Goal: Information Seeking & Learning: Learn about a topic

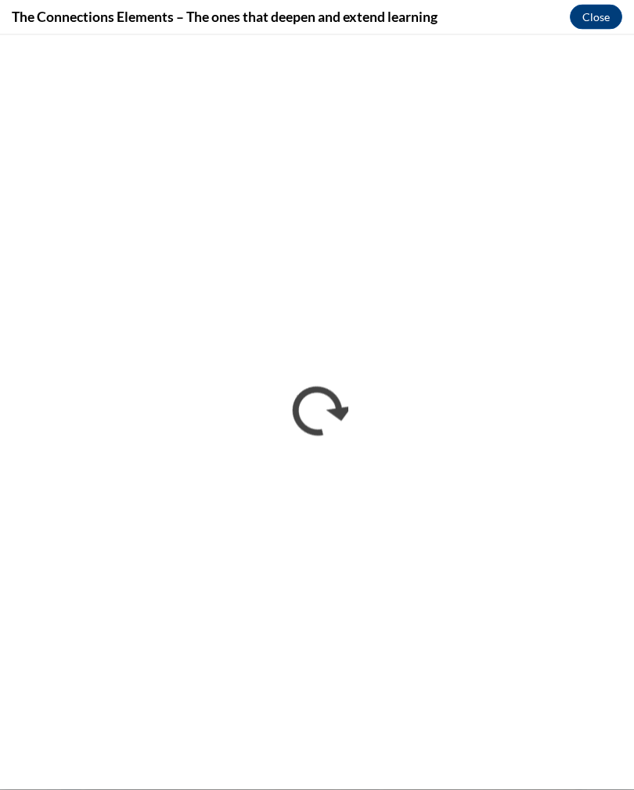
scroll to position [2692, 0]
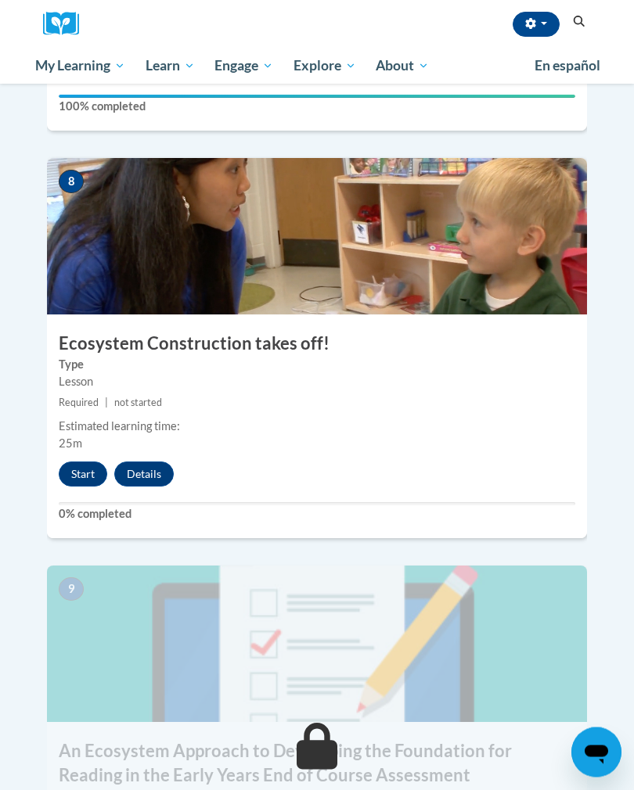
scroll to position [3294, 0]
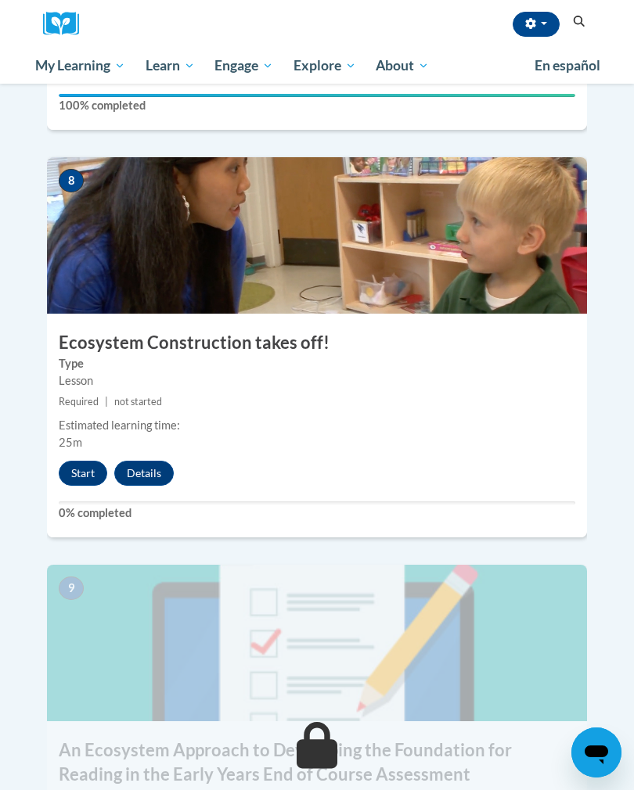
click at [77, 461] on button "Start" at bounding box center [83, 473] width 48 height 25
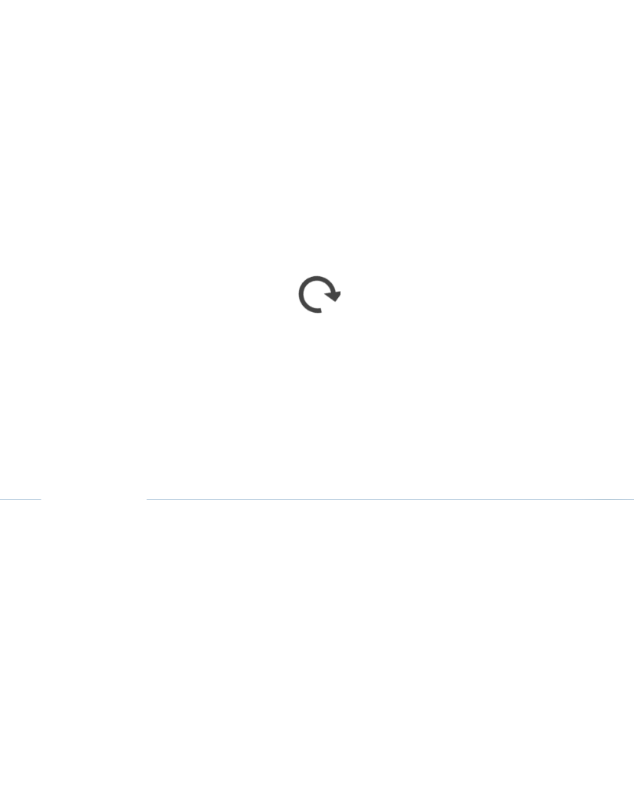
scroll to position [1158, 0]
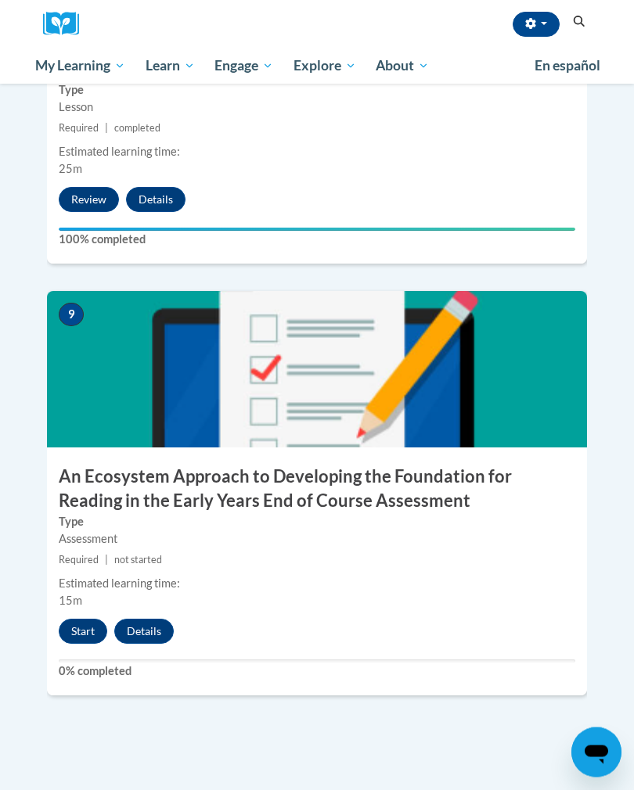
scroll to position [3579, 0]
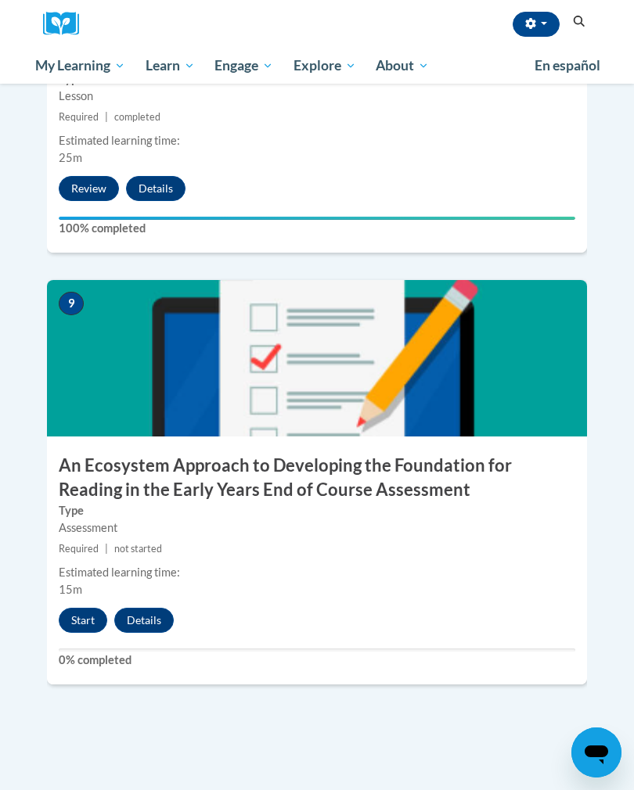
click at [82, 608] on button "Start" at bounding box center [83, 620] width 48 height 25
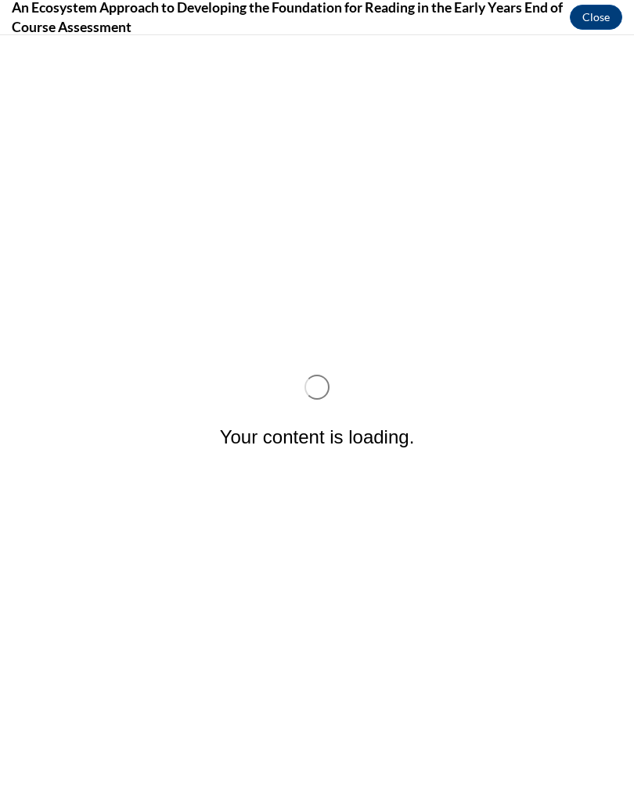
scroll to position [0, 0]
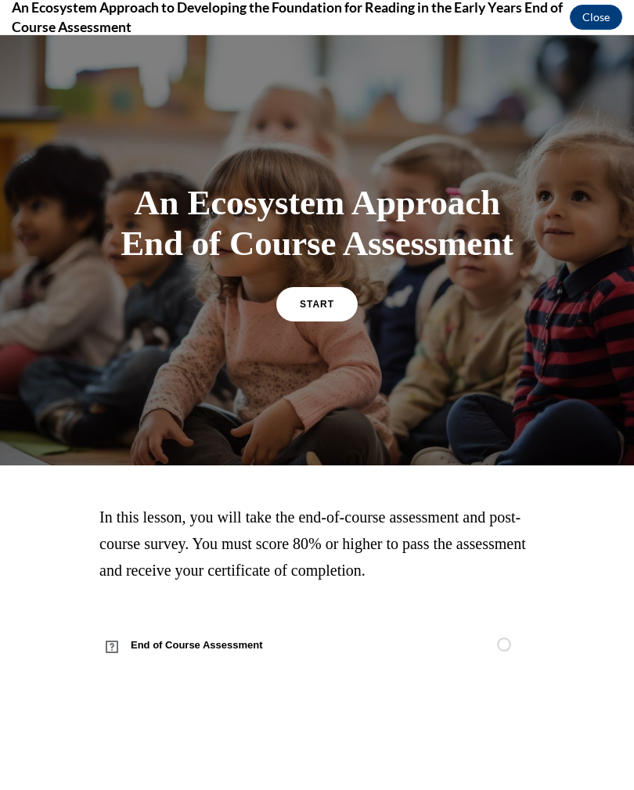
click at [334, 310] on span "START" at bounding box center [317, 304] width 34 height 11
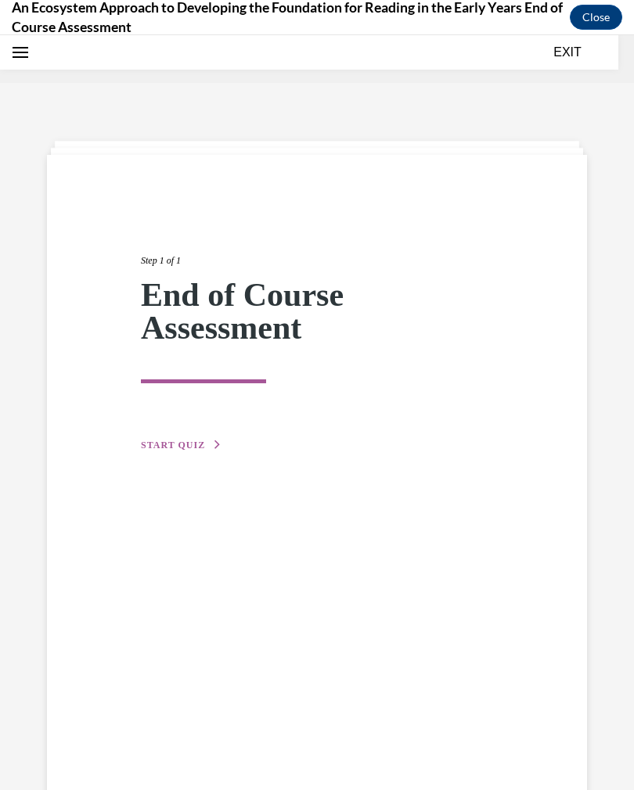
scroll to position [48, 0]
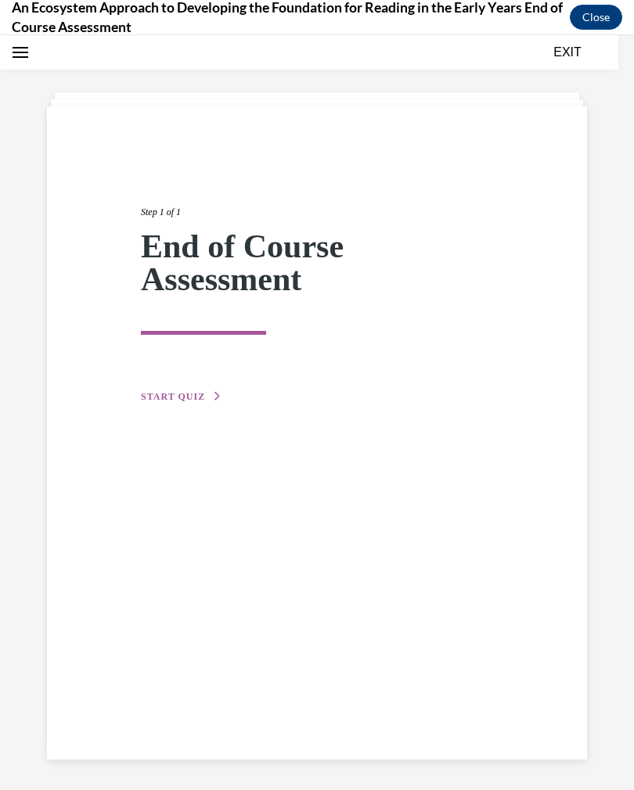
click at [174, 398] on span "START QUIZ" at bounding box center [173, 396] width 64 height 11
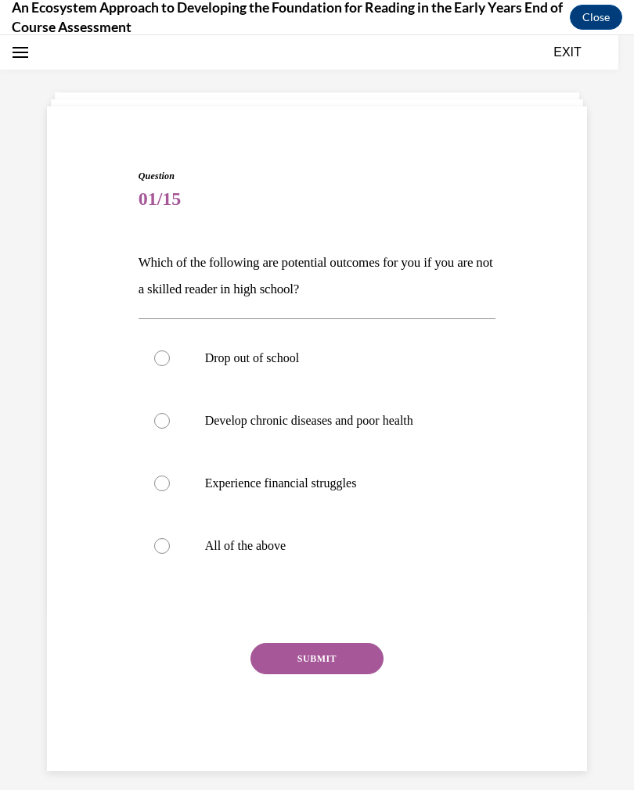
click at [168, 368] on label "Drop out of school" at bounding box center [316, 358] width 357 height 63
click at [168, 366] on input "Drop out of school" at bounding box center [162, 358] width 16 height 16
radio input "true"
click at [336, 656] on button "SUBMIT" at bounding box center [316, 658] width 133 height 31
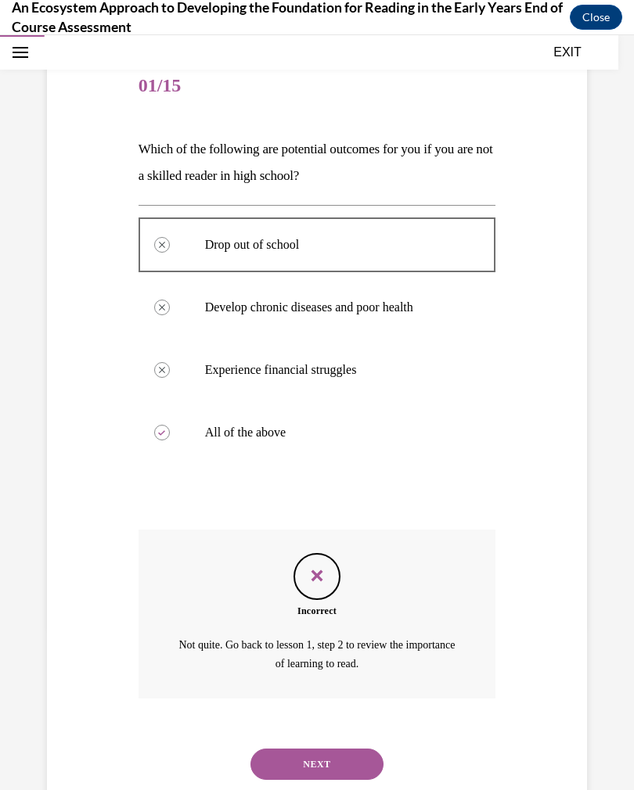
scroll to position [162, 0]
click at [298, 749] on button "NEXT" at bounding box center [316, 764] width 133 height 31
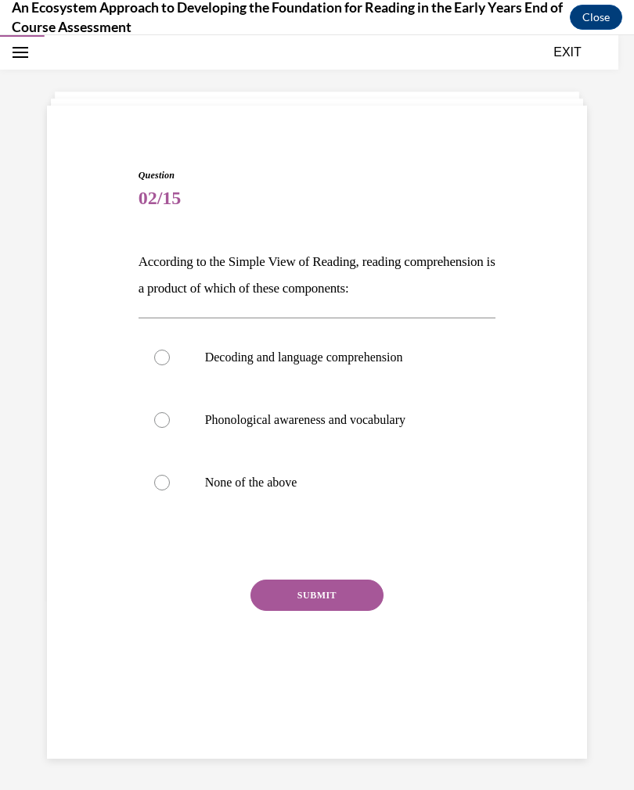
scroll to position [49, 0]
click at [294, 426] on p "Phonological awareness and vocabulary" at bounding box center [331, 420] width 252 height 16
click at [170, 426] on input "Phonological awareness and vocabulary" at bounding box center [162, 420] width 16 height 16
radio input "true"
click at [332, 598] on button "SUBMIT" at bounding box center [316, 595] width 133 height 31
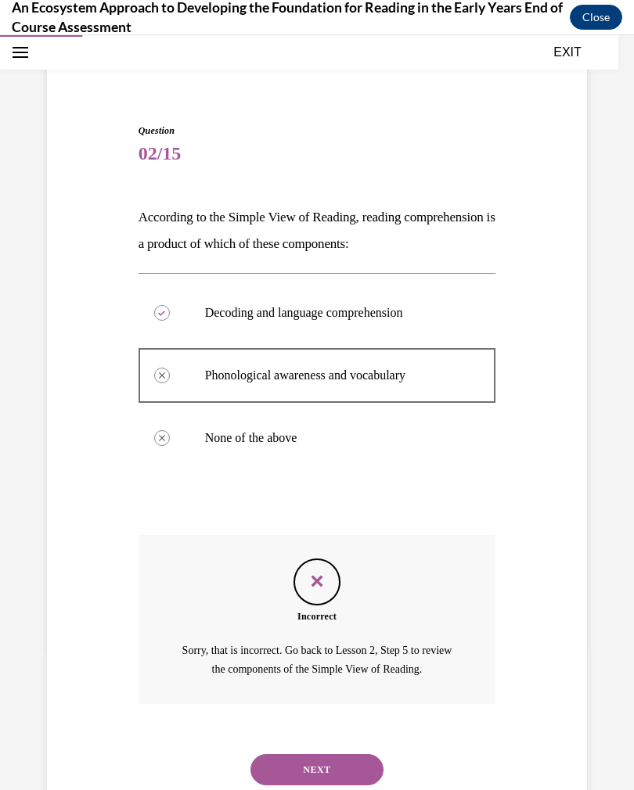
scroll to position [99, 0]
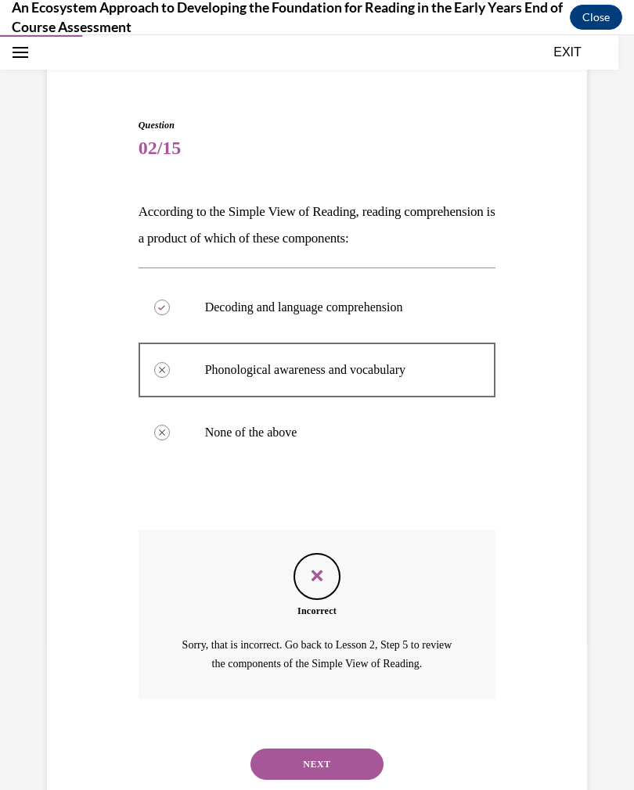
click at [572, 56] on button "EXIT" at bounding box center [567, 52] width 94 height 19
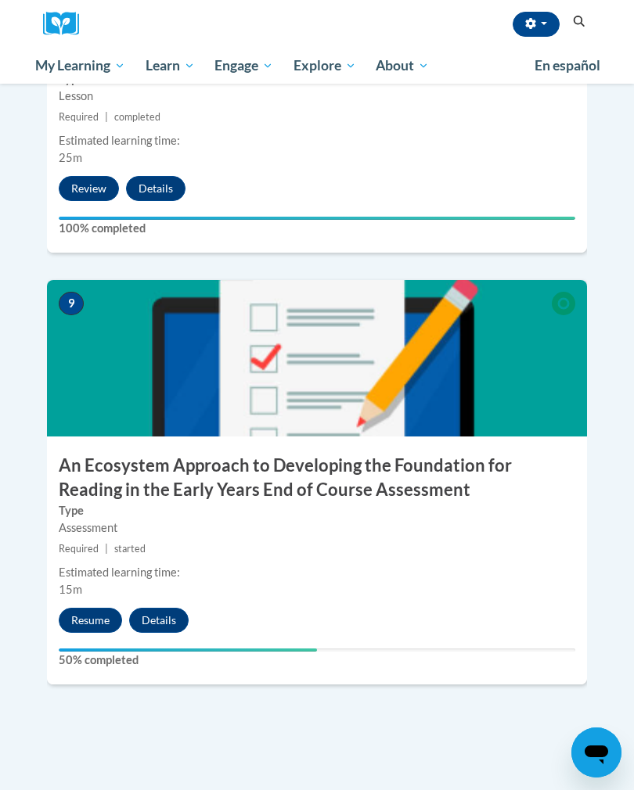
click at [78, 608] on button "Resume" at bounding box center [90, 620] width 63 height 25
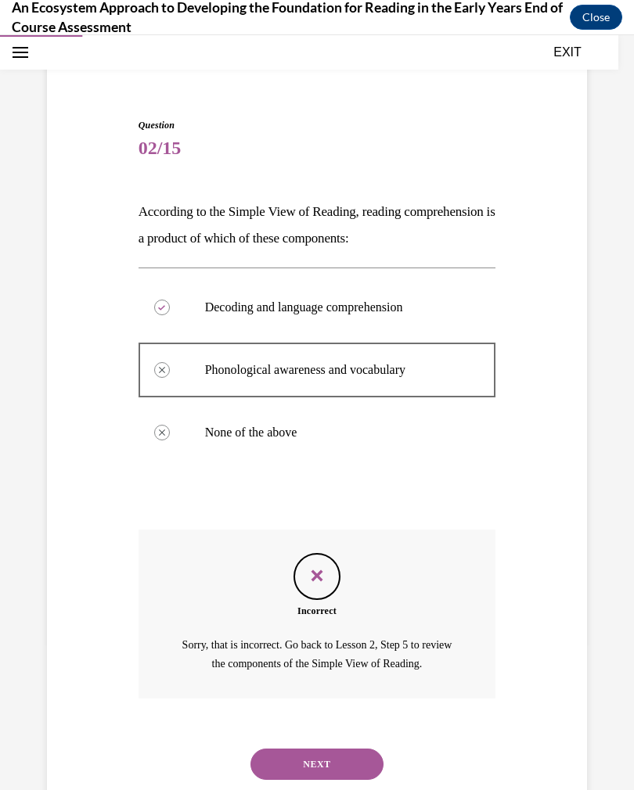
click at [319, 749] on button "NEXT" at bounding box center [316, 764] width 133 height 31
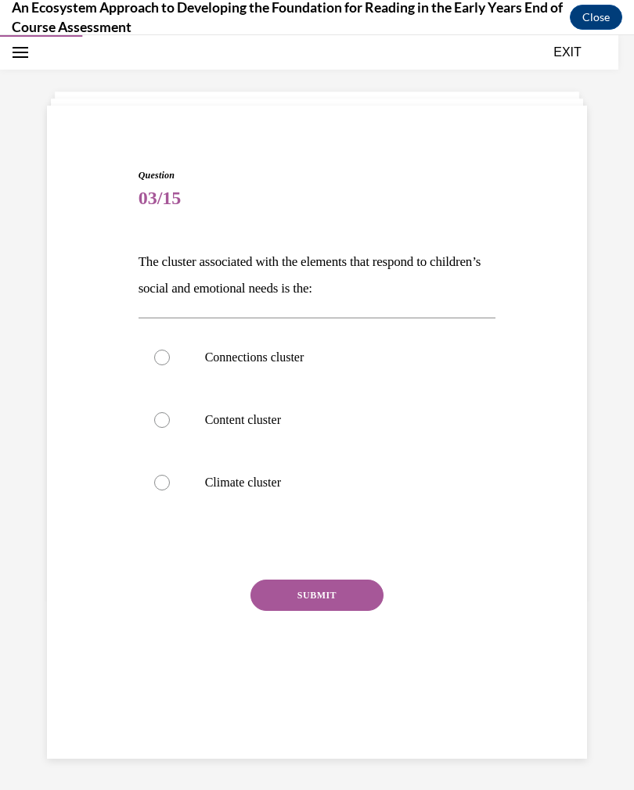
scroll to position [49, 0]
click at [302, 364] on p "Connections cluster" at bounding box center [331, 358] width 252 height 16
click at [170, 364] on input "Connections cluster" at bounding box center [162, 358] width 16 height 16
radio input "true"
click at [344, 597] on button "SUBMIT" at bounding box center [316, 595] width 133 height 31
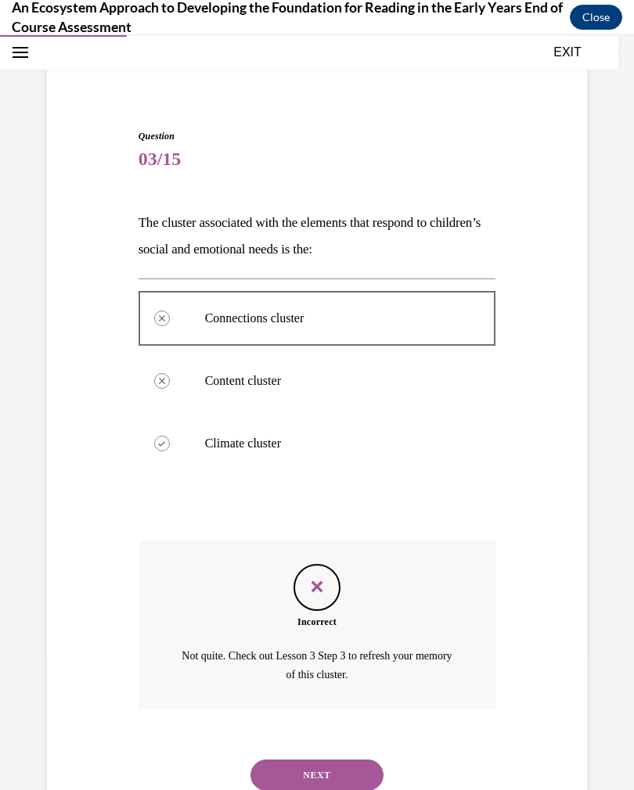
scroll to position [99, 0]
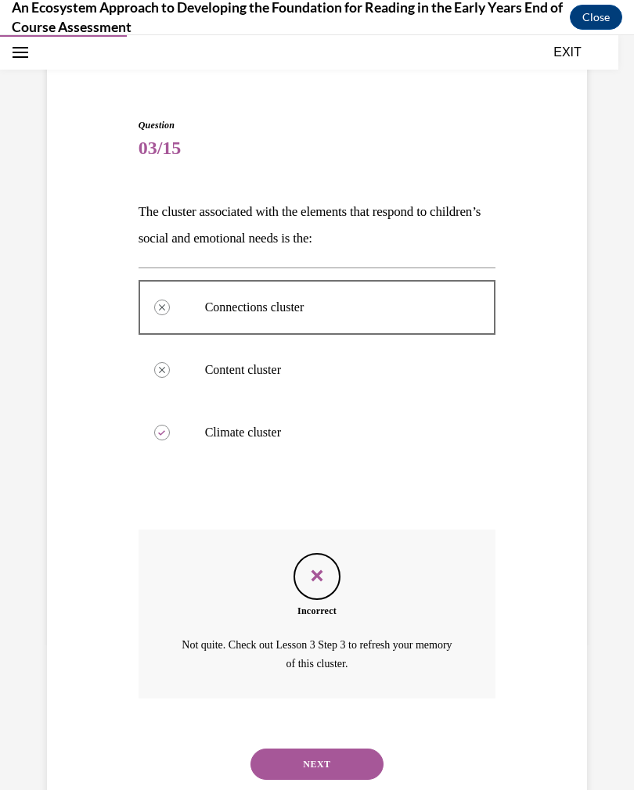
click at [622, 462] on div "Question 03/15 The cluster associated with the elements that respond to childre…" at bounding box center [317, 409] width 634 height 849
click at [325, 749] on button "NEXT" at bounding box center [316, 764] width 133 height 31
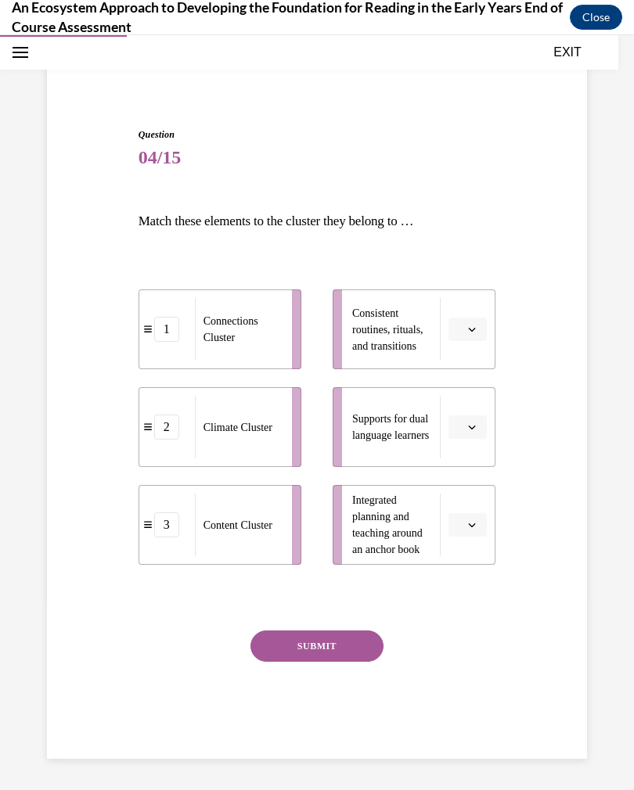
scroll to position [49, 0]
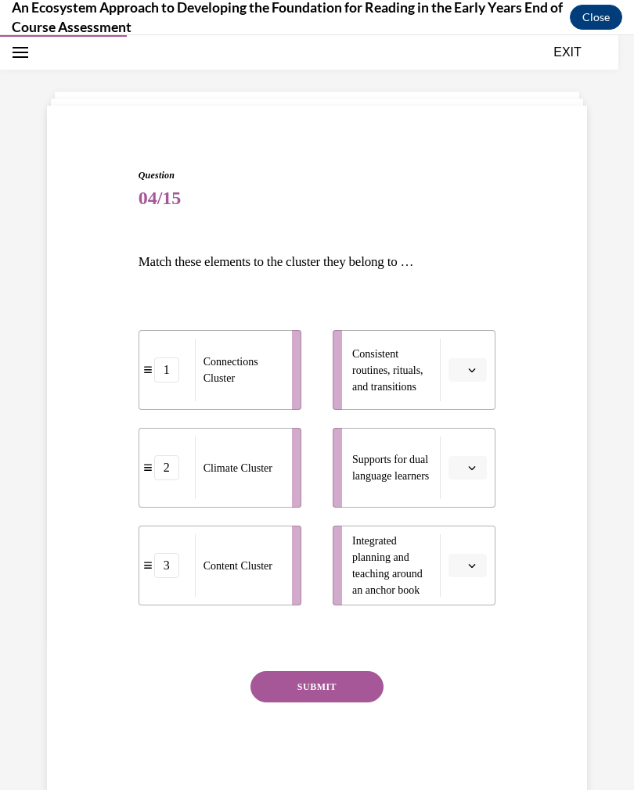
click at [470, 575] on button "button" at bounding box center [467, 565] width 38 height 23
click at [467, 699] on div "3" at bounding box center [465, 694] width 39 height 31
click at [464, 361] on button "button" at bounding box center [467, 369] width 38 height 23
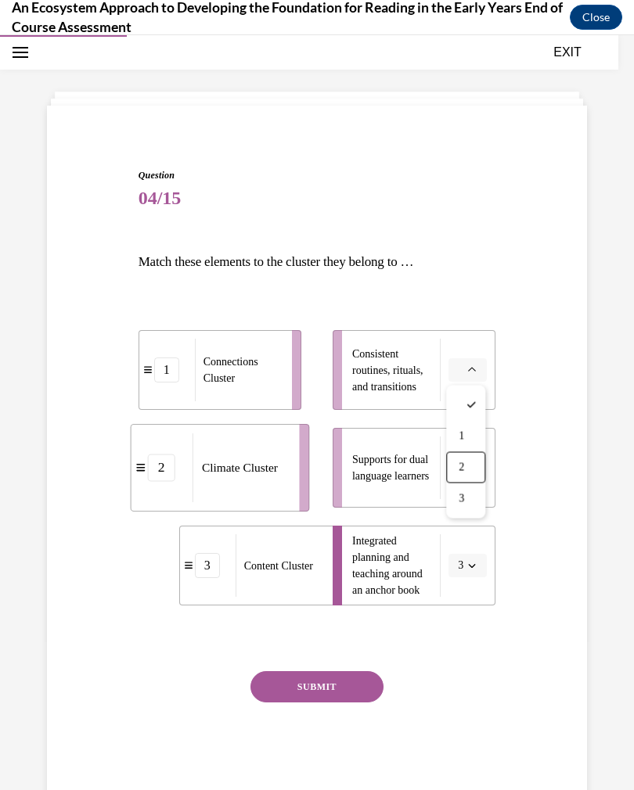
click at [464, 468] on span "2" at bounding box center [460, 468] width 5 height 13
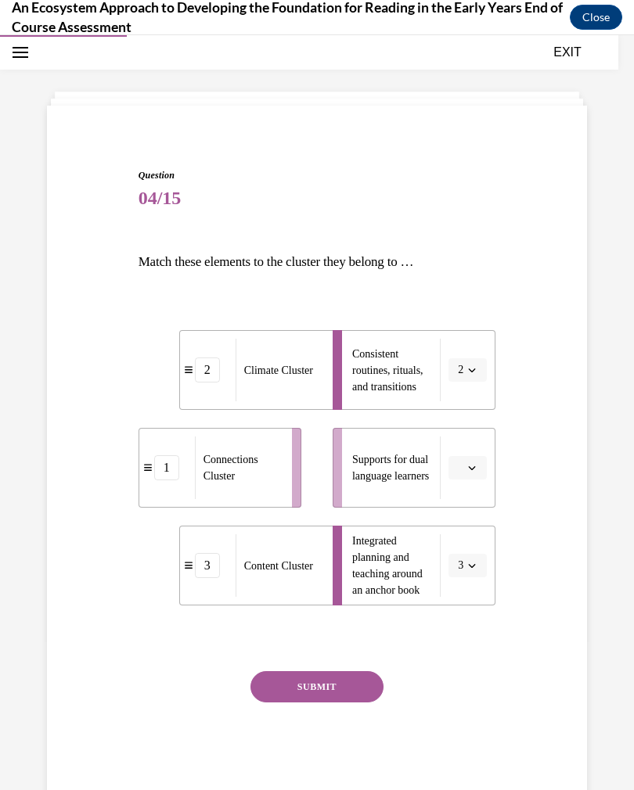
click at [473, 476] on button "button" at bounding box center [467, 467] width 38 height 23
click at [456, 547] on div "1" at bounding box center [465, 534] width 39 height 31
click at [351, 686] on button "SUBMIT" at bounding box center [316, 686] width 133 height 31
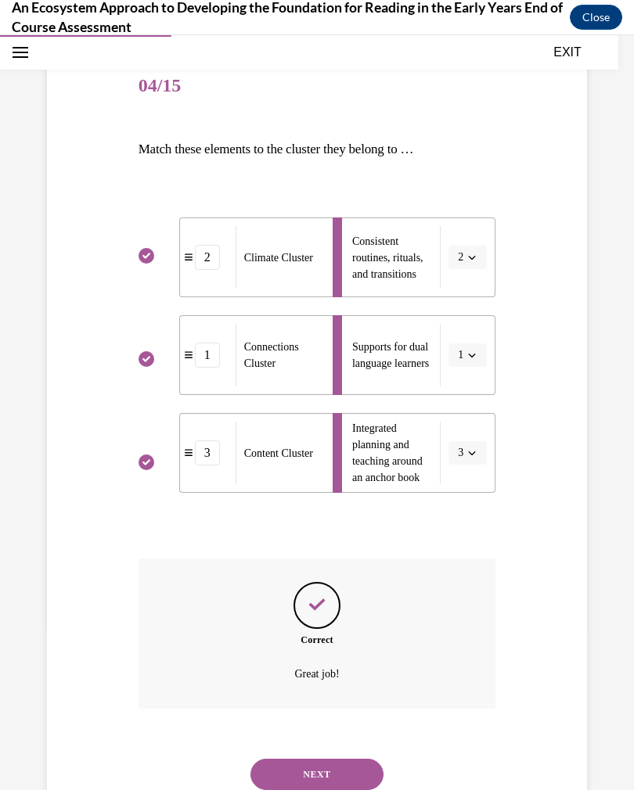
scroll to position [173, 0]
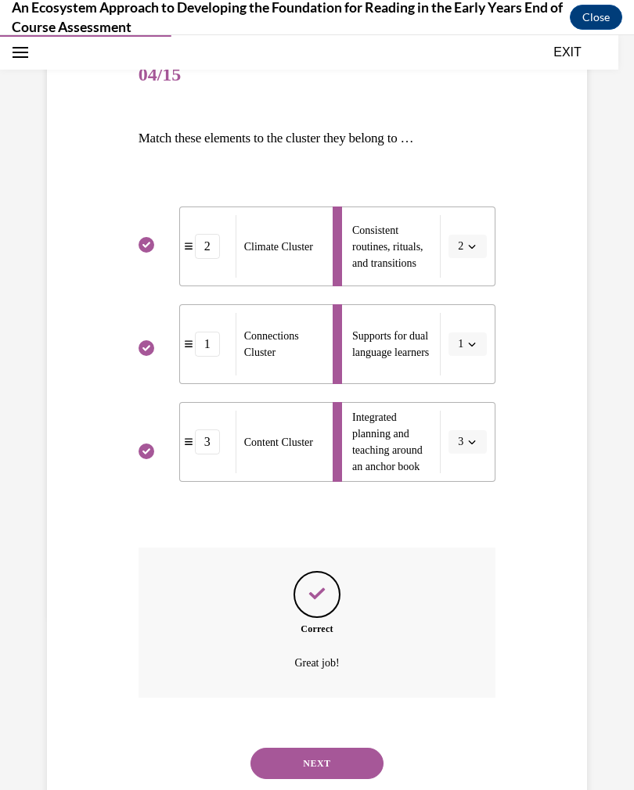
click at [359, 748] on button "NEXT" at bounding box center [316, 763] width 133 height 31
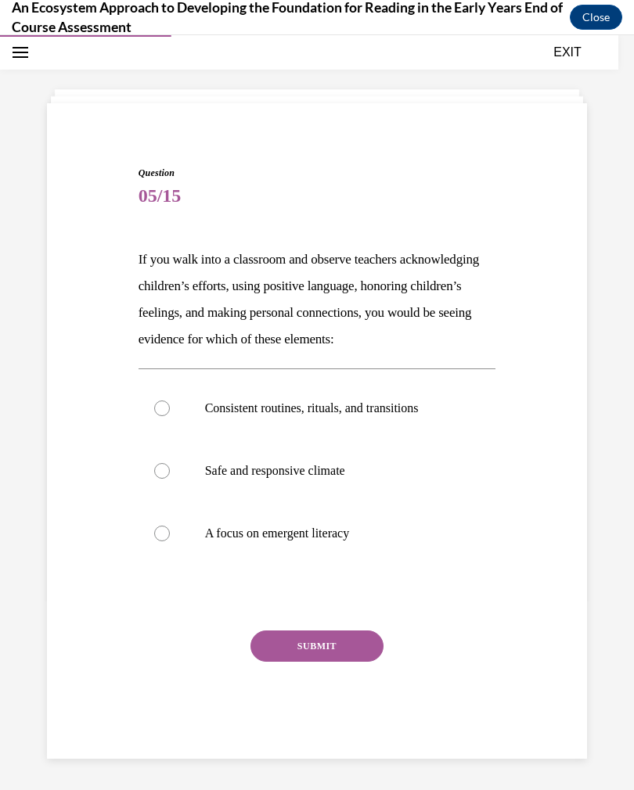
scroll to position [49, 0]
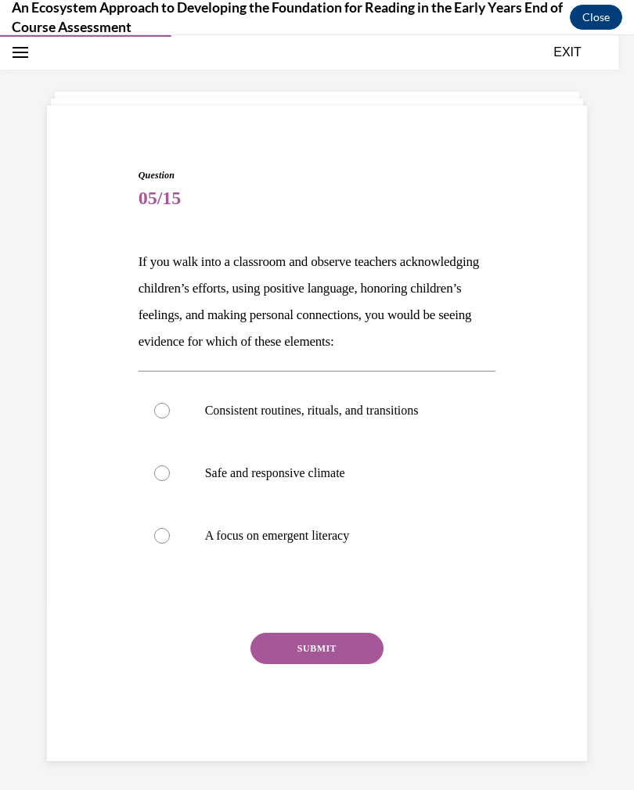
click at [342, 474] on p "Safe and responsive climate" at bounding box center [331, 473] width 252 height 16
click at [170, 474] on input "Safe and responsive climate" at bounding box center [162, 473] width 16 height 16
radio input "true"
click at [361, 650] on button "SUBMIT" at bounding box center [316, 648] width 133 height 31
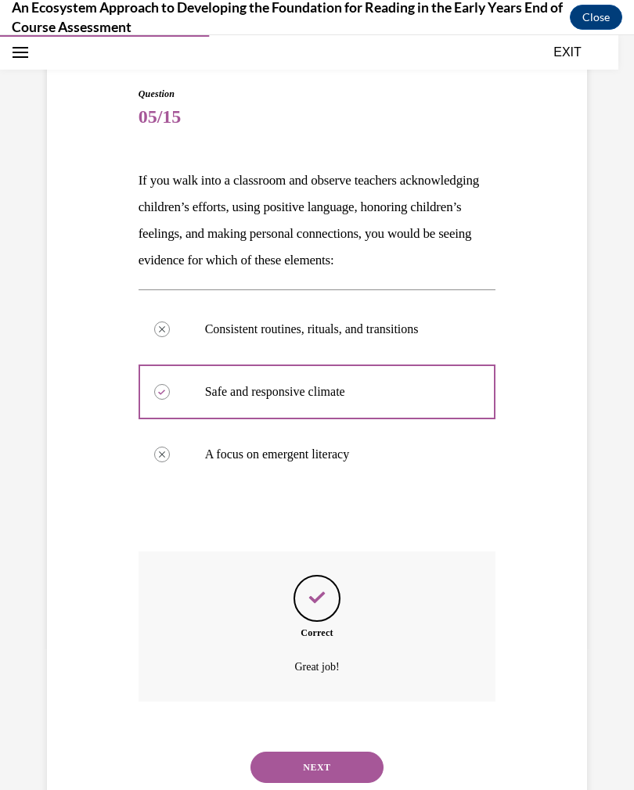
scroll to position [135, 0]
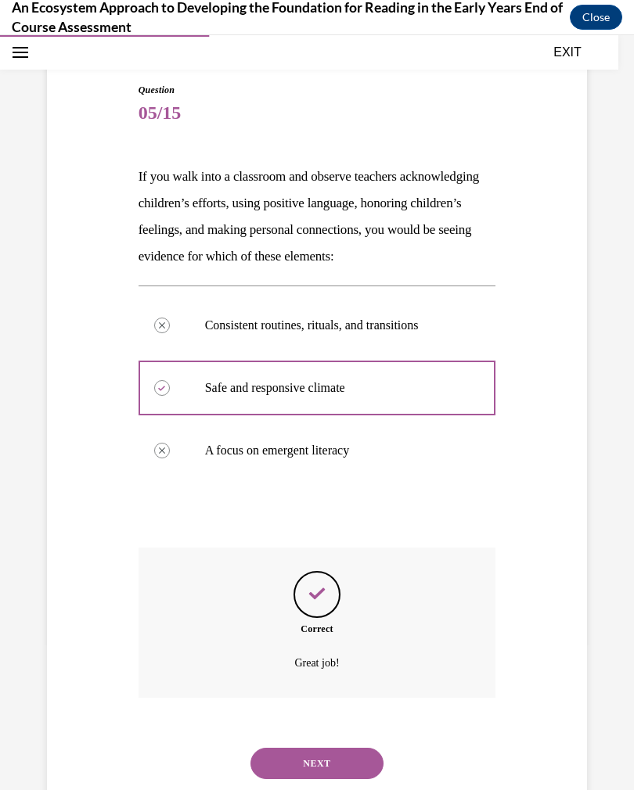
click at [347, 748] on button "NEXT" at bounding box center [316, 763] width 133 height 31
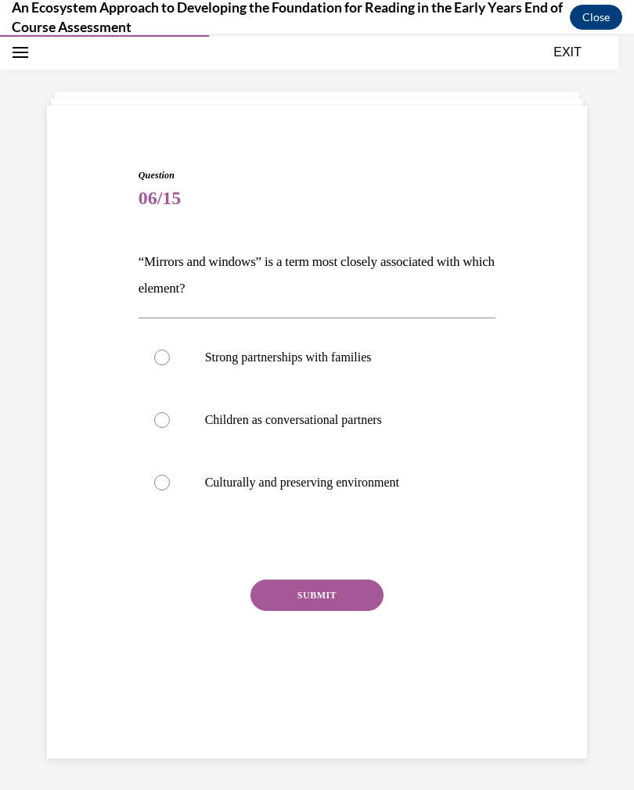
scroll to position [49, 0]
click at [368, 362] on p "Strong partnerships with families" at bounding box center [331, 358] width 252 height 16
click at [170, 362] on input "Strong partnerships with families" at bounding box center [162, 358] width 16 height 16
radio input "true"
click at [354, 599] on button "SUBMIT" at bounding box center [316, 595] width 133 height 31
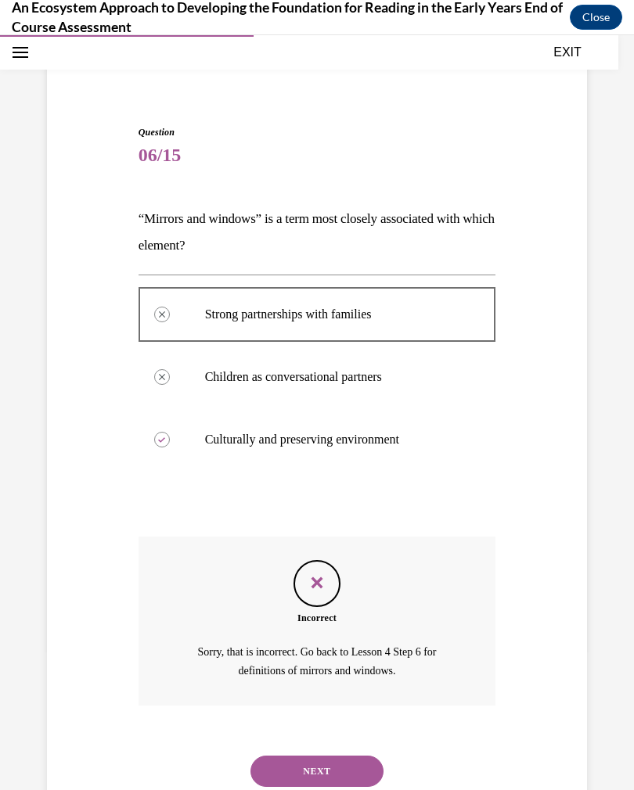
scroll to position [99, 0]
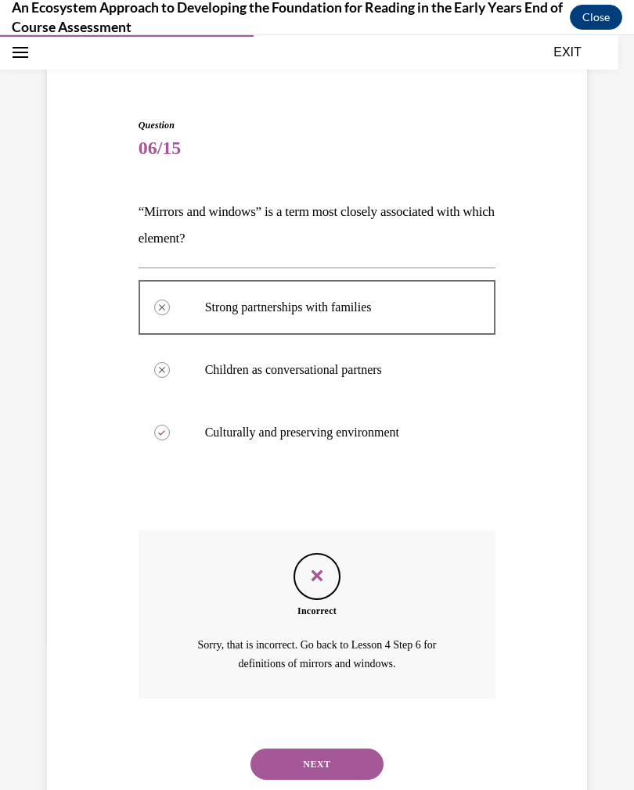
click at [339, 749] on button "NEXT" at bounding box center [316, 764] width 133 height 31
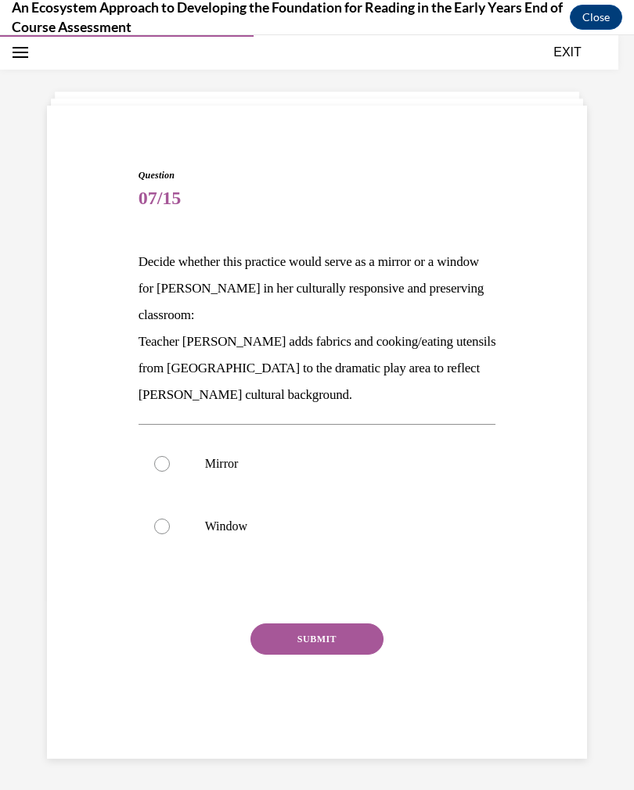
scroll to position [49, 0]
click at [234, 478] on label "Mirror" at bounding box center [316, 464] width 357 height 63
click at [170, 472] on input "Mirror" at bounding box center [162, 464] width 16 height 16
radio input "true"
click at [356, 641] on button "SUBMIT" at bounding box center [316, 638] width 133 height 31
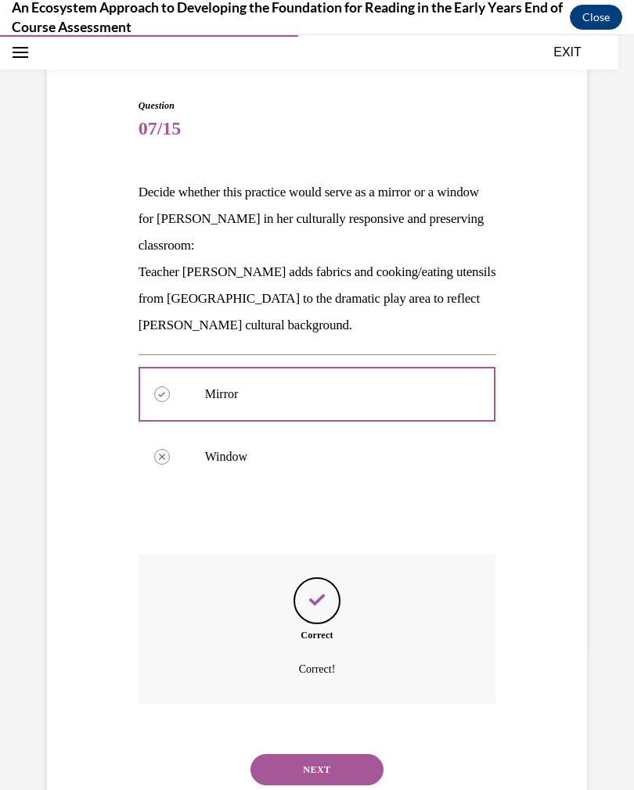
scroll to position [125, 0]
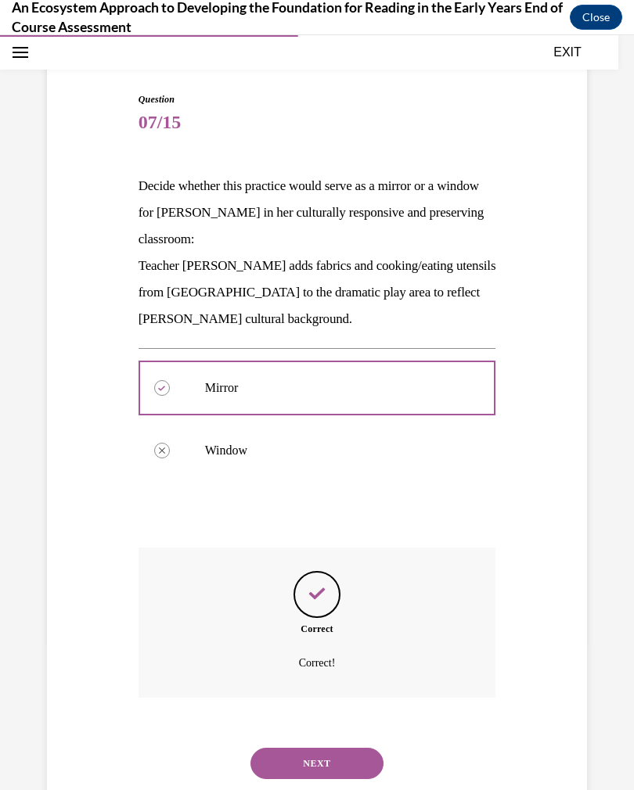
click at [357, 748] on button "NEXT" at bounding box center [316, 763] width 133 height 31
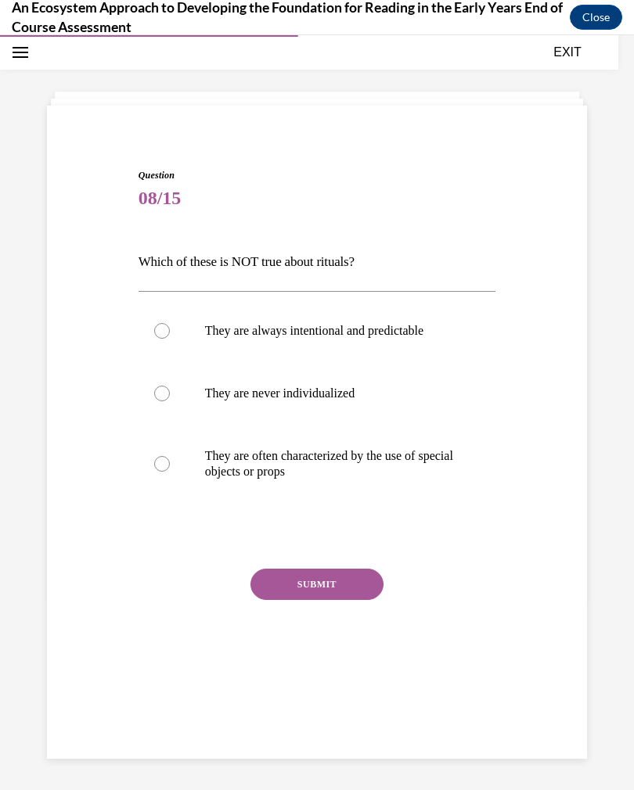
scroll to position [49, 0]
click at [164, 466] on div at bounding box center [162, 464] width 16 height 16
click at [164, 466] on input "They are often characterized by the use of special objects or props" at bounding box center [162, 464] width 16 height 16
radio input "true"
click at [347, 587] on button "SUBMIT" at bounding box center [316, 584] width 133 height 31
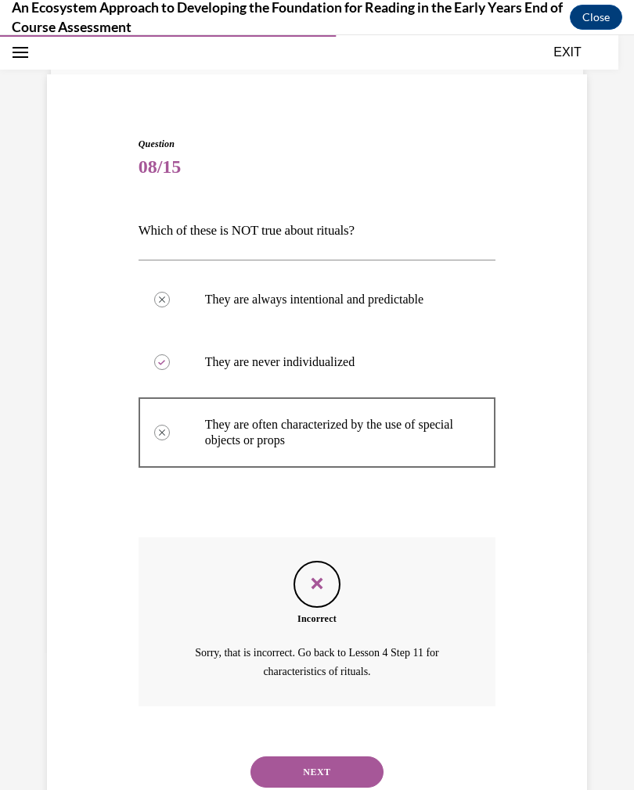
scroll to position [88, 0]
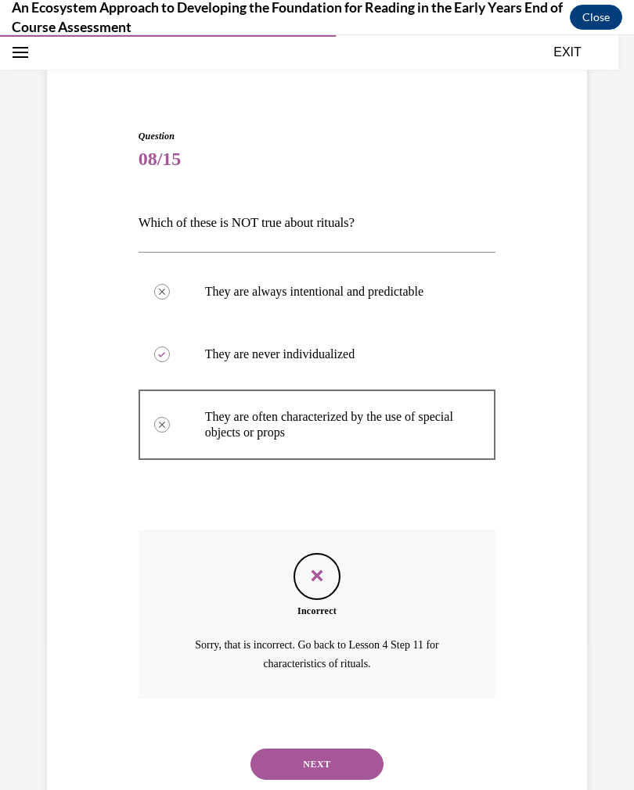
click at [328, 749] on button "NEXT" at bounding box center [316, 764] width 133 height 31
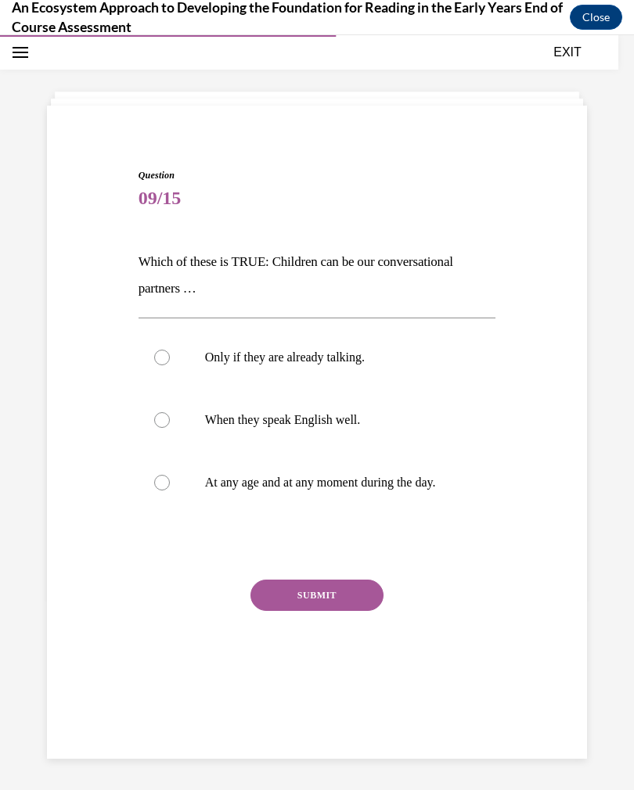
scroll to position [49, 0]
click at [426, 483] on p "At any age and at any moment during the day." at bounding box center [331, 483] width 252 height 16
click at [170, 483] on input "At any age and at any moment during the day." at bounding box center [162, 483] width 16 height 16
radio input "true"
click at [343, 600] on button "SUBMIT" at bounding box center [316, 595] width 133 height 31
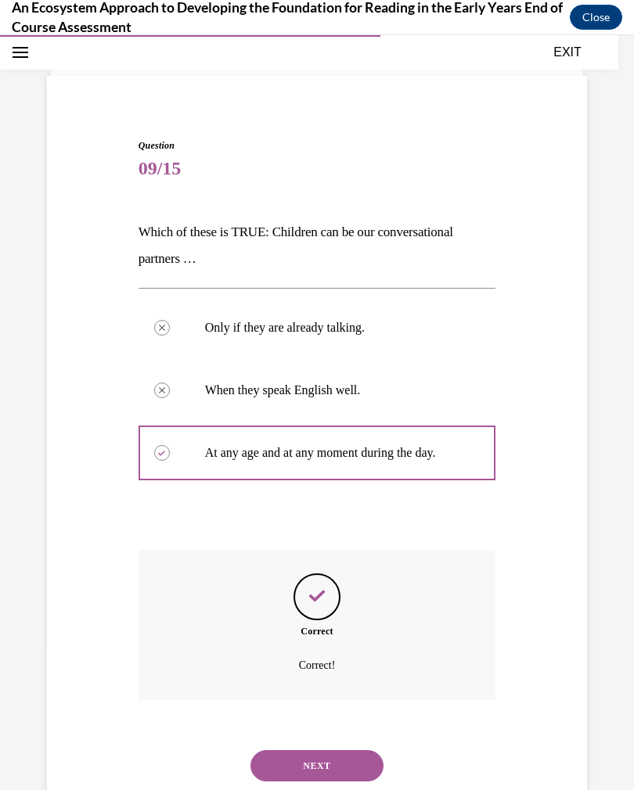
scroll to position [81, 0]
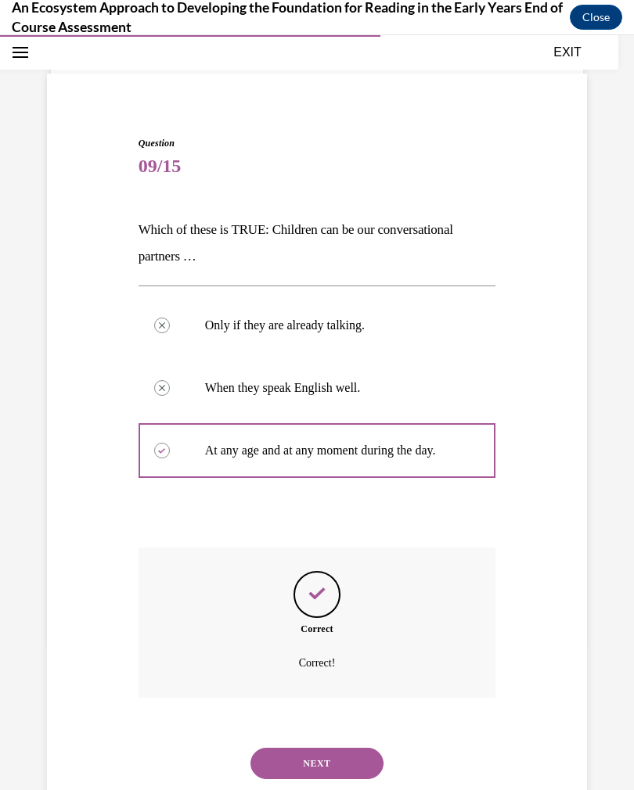
click at [354, 748] on button "NEXT" at bounding box center [316, 763] width 133 height 31
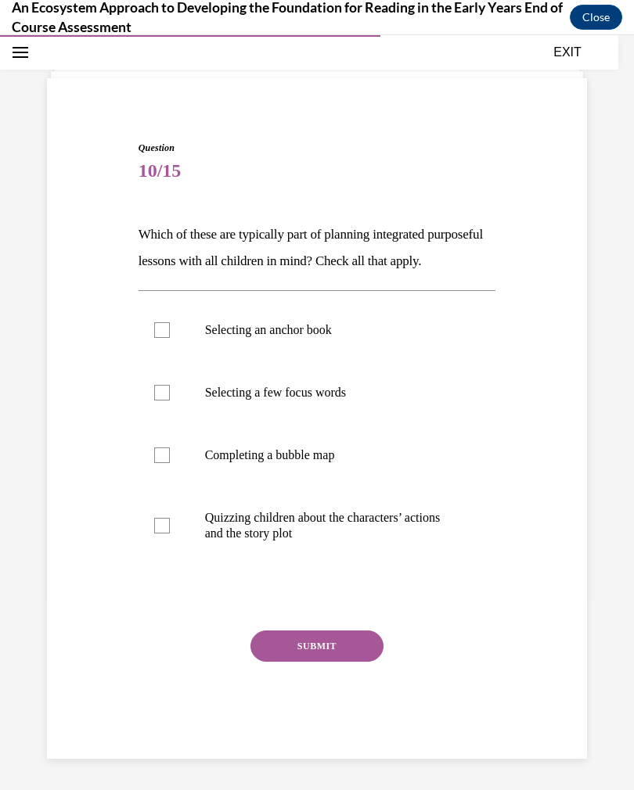
scroll to position [60, 0]
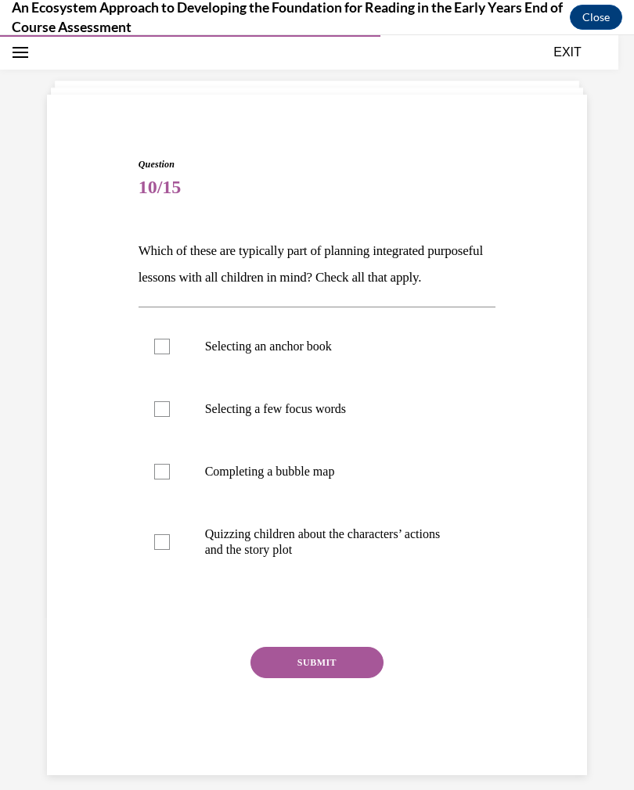
click at [332, 378] on label "Selecting an anchor book" at bounding box center [316, 346] width 357 height 63
click at [170, 354] on input "Selecting an anchor book" at bounding box center [162, 347] width 16 height 16
checkbox input "true"
click at [352, 417] on p "Selecting a few focus words" at bounding box center [331, 409] width 252 height 16
click at [170, 417] on input "Selecting a few focus words" at bounding box center [162, 409] width 16 height 16
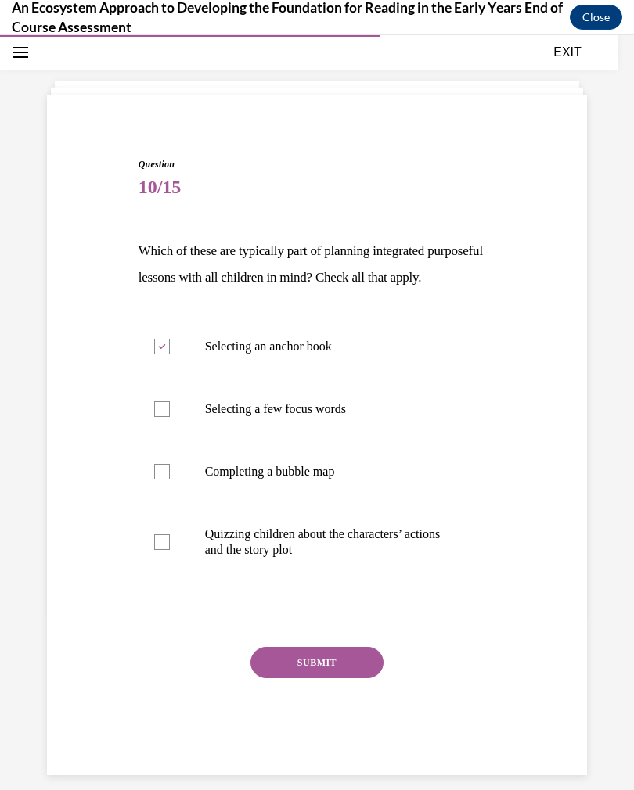
checkbox input "true"
click at [351, 678] on button "SUBMIT" at bounding box center [316, 662] width 133 height 31
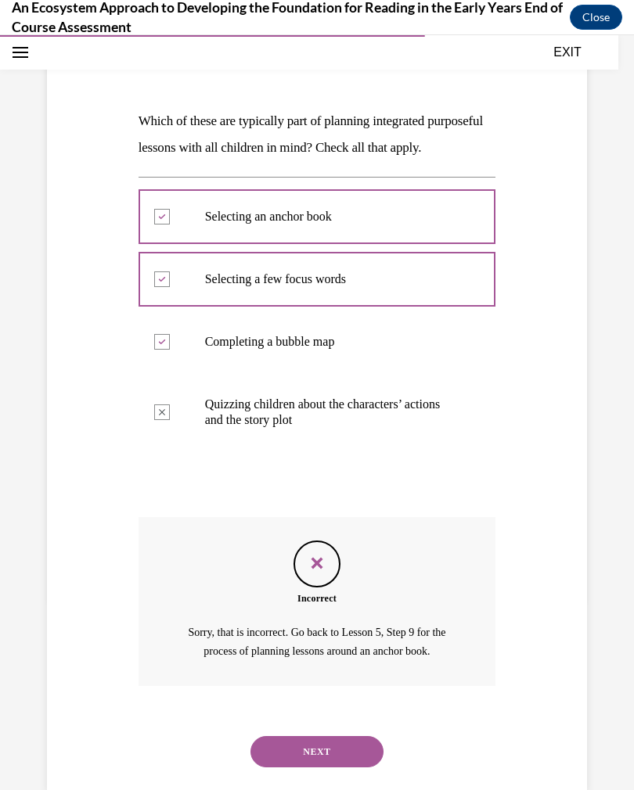
scroll to position [204, 0]
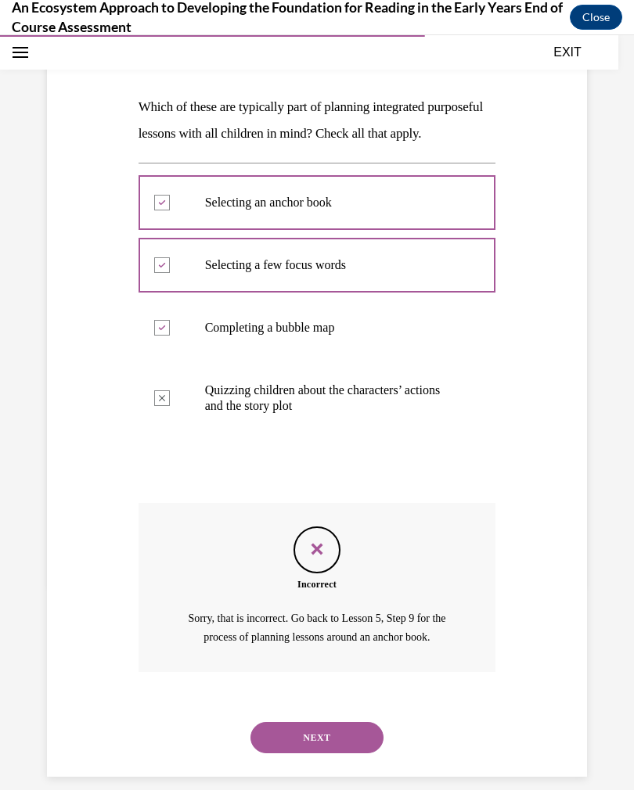
click at [369, 738] on button "NEXT" at bounding box center [316, 737] width 133 height 31
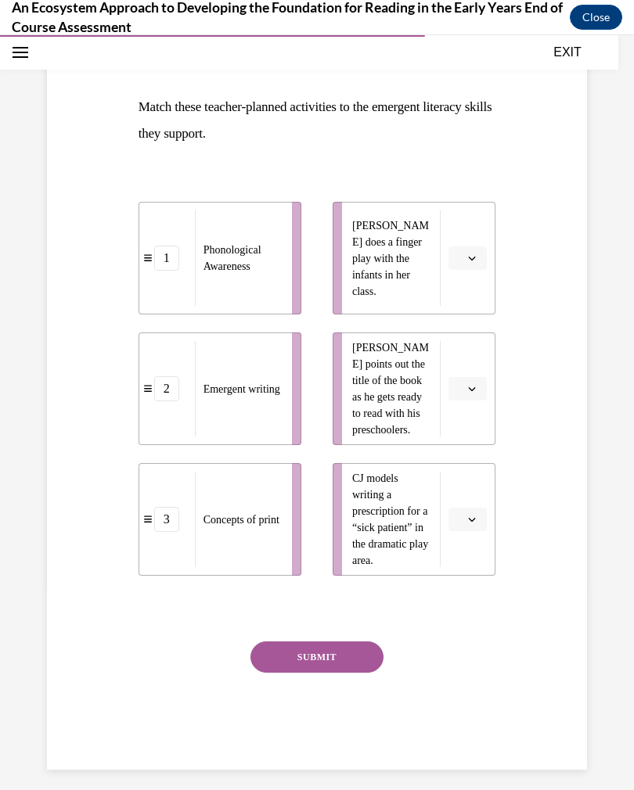
scroll to position [172, 0]
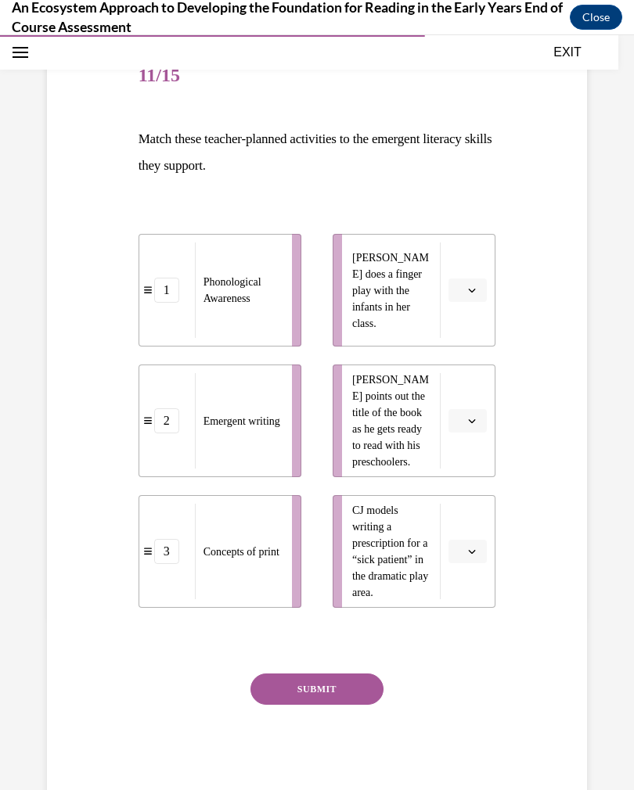
click at [466, 552] on span "button" at bounding box center [471, 551] width 11 height 11
click at [470, 677] on div "3" at bounding box center [465, 680] width 39 height 31
click at [468, 416] on span "button" at bounding box center [471, 420] width 11 height 11
click at [462, 484] on span "1" at bounding box center [460, 487] width 5 height 13
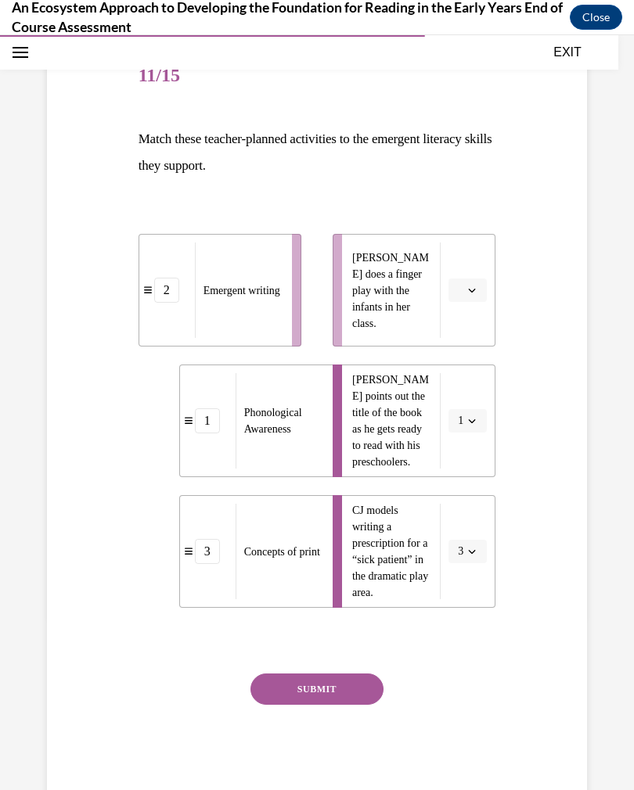
click at [465, 294] on button "button" at bounding box center [467, 289] width 38 height 23
click at [464, 390] on span "2" at bounding box center [460, 388] width 5 height 13
click at [340, 693] on button "SUBMIT" at bounding box center [316, 688] width 133 height 31
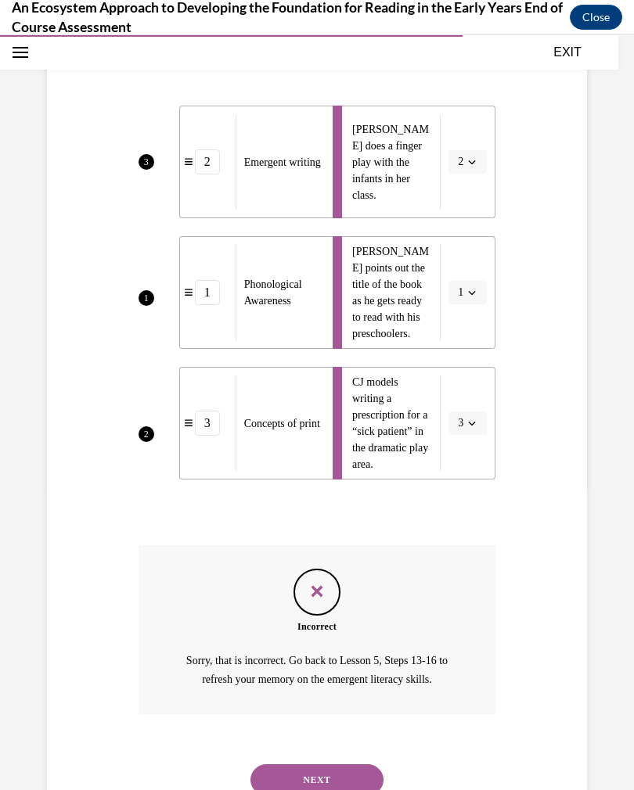
scroll to position [316, 0]
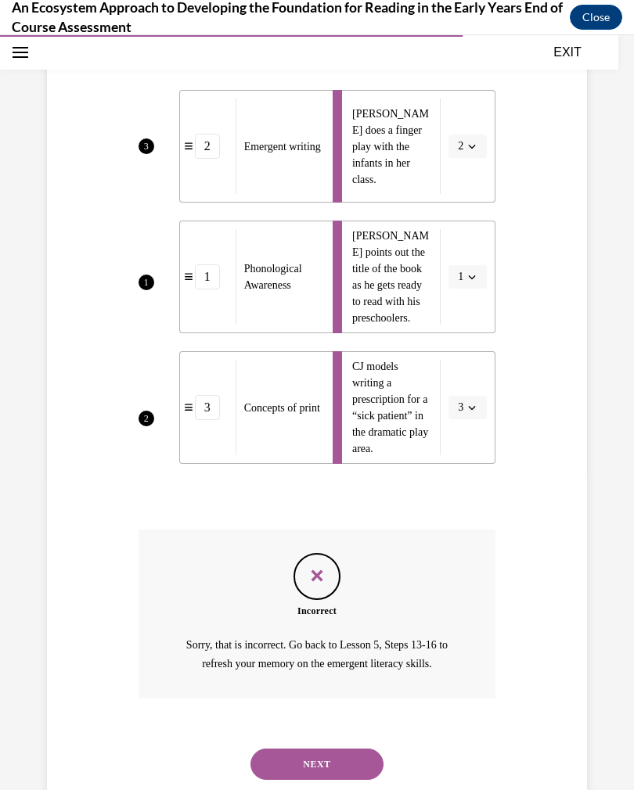
click at [341, 749] on button "NEXT" at bounding box center [316, 764] width 133 height 31
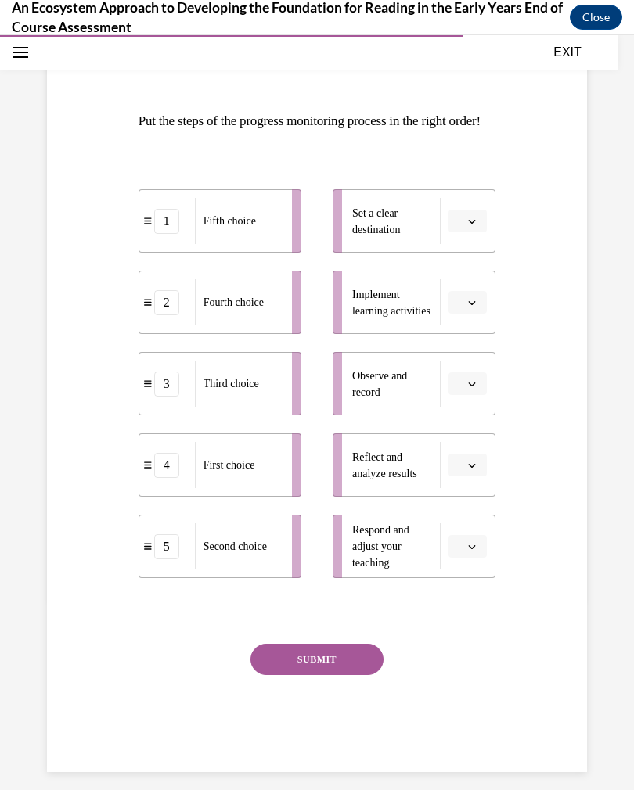
scroll to position [187, 0]
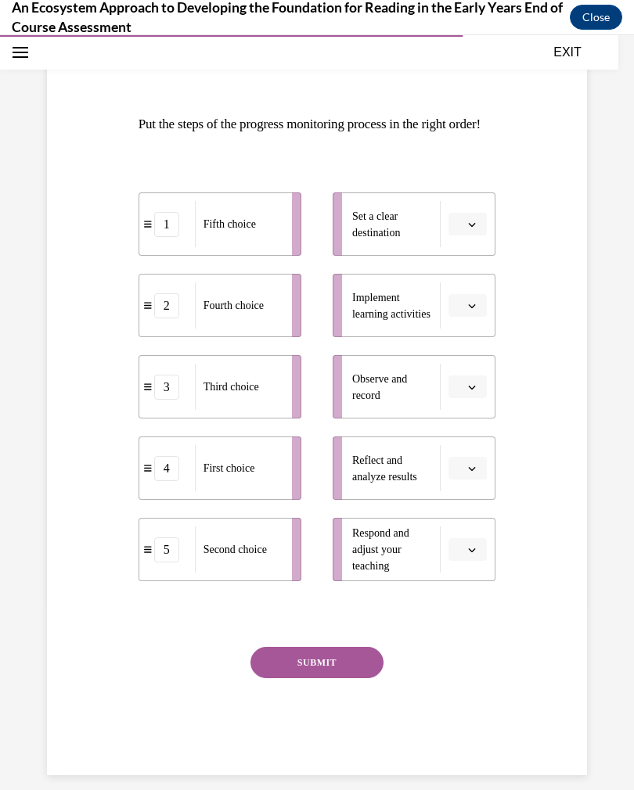
click at [472, 399] on button "button" at bounding box center [467, 386] width 38 height 23
click at [466, 568] on div "4" at bounding box center [465, 573] width 39 height 31
click at [460, 558] on span "Please select an option" at bounding box center [460, 550] width 5 height 16
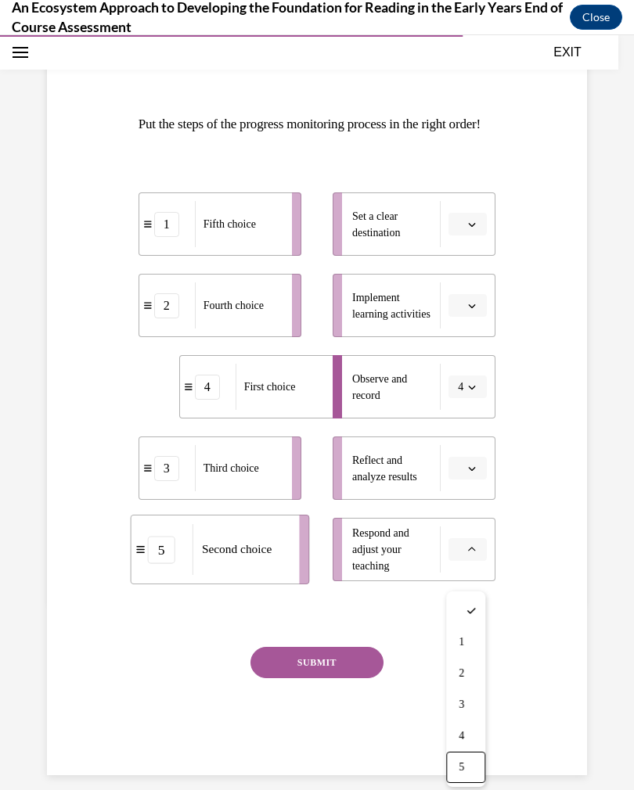
click at [468, 760] on div "5" at bounding box center [465, 767] width 39 height 31
click at [459, 314] on span "Please select an option" at bounding box center [460, 306] width 5 height 16
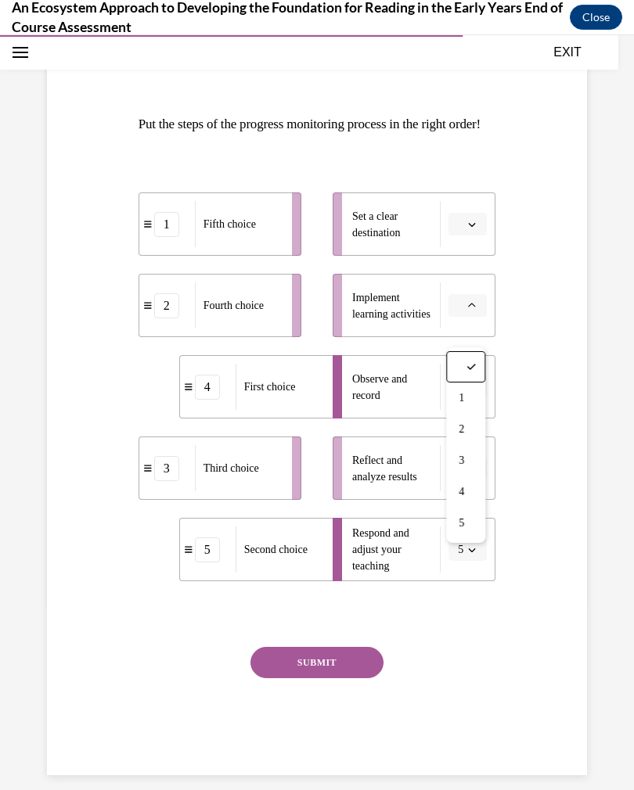
click at [464, 457] on span "3" at bounding box center [460, 460] width 5 height 13
click at [473, 228] on icon "button" at bounding box center [472, 225] width 8 height 8
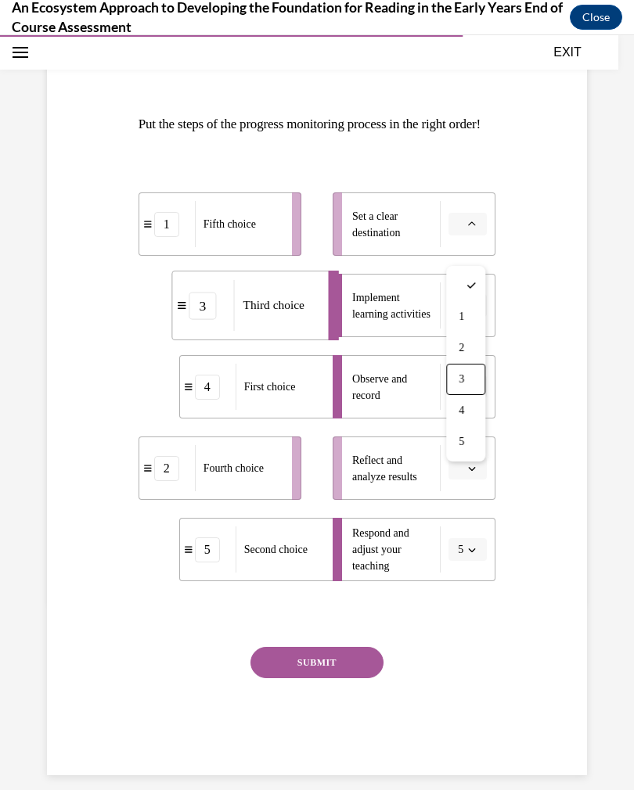
click at [475, 386] on div "3" at bounding box center [465, 379] width 39 height 31
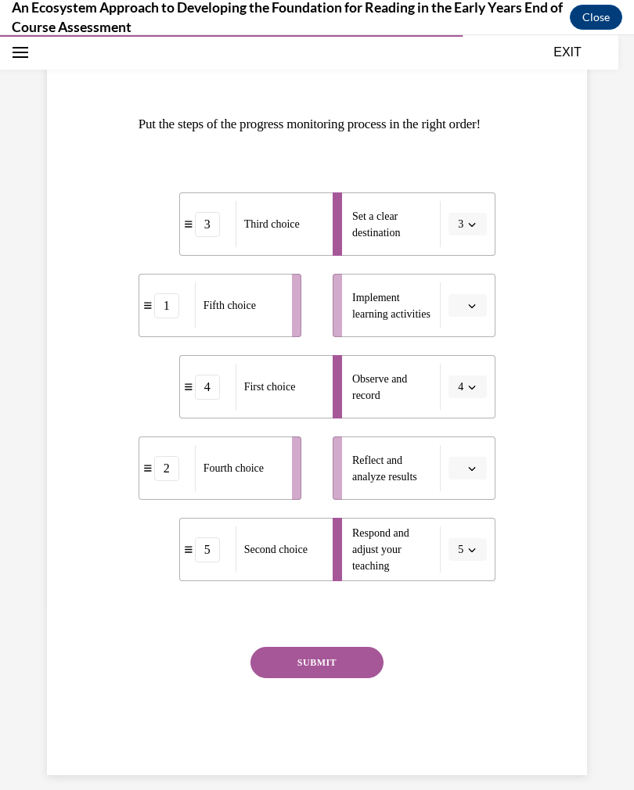
click at [474, 308] on icon "button" at bounding box center [472, 306] width 7 height 4
click at [469, 497] on div "4" at bounding box center [465, 491] width 39 height 31
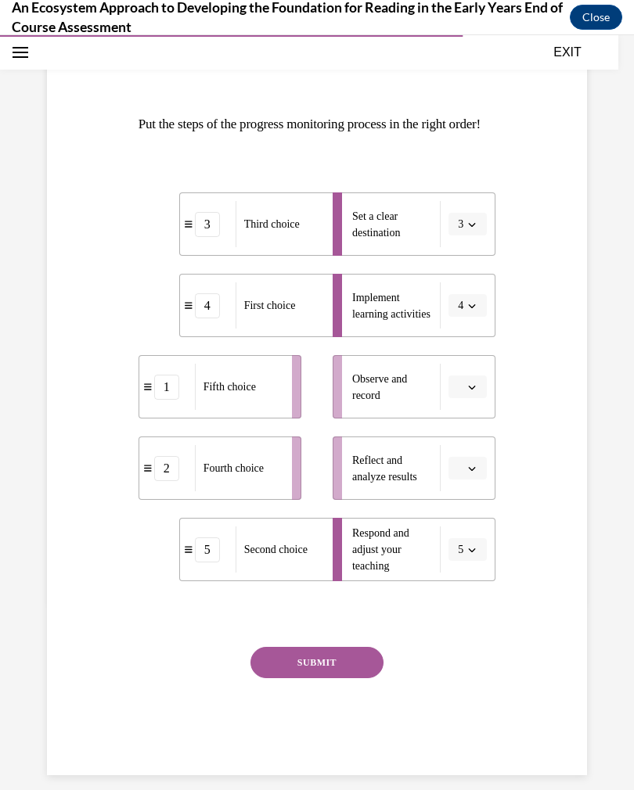
click at [469, 480] on button "button" at bounding box center [467, 468] width 38 height 23
click at [467, 563] on div "1" at bounding box center [465, 560] width 39 height 31
click at [476, 393] on span "button" at bounding box center [471, 387] width 11 height 11
click at [473, 505] on div "2" at bounding box center [465, 510] width 39 height 31
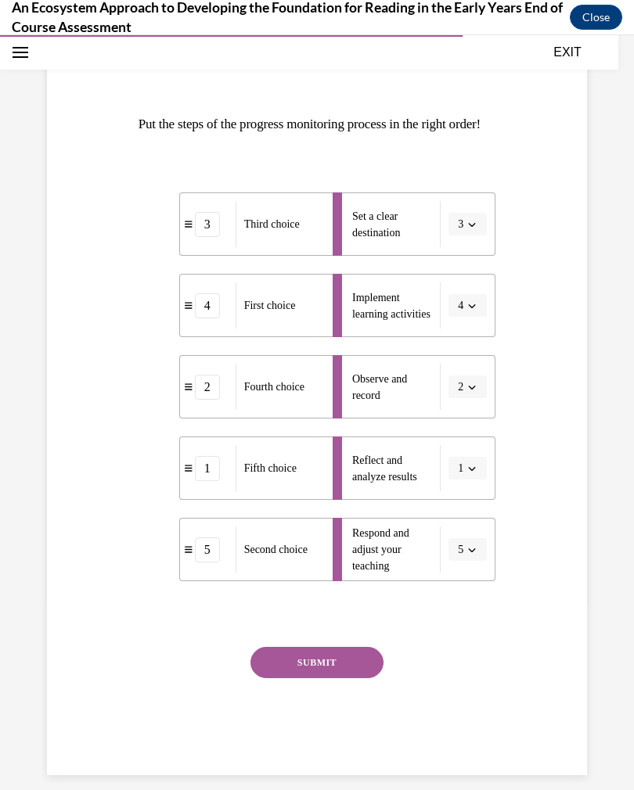
click at [347, 678] on button "SUBMIT" at bounding box center [316, 662] width 133 height 31
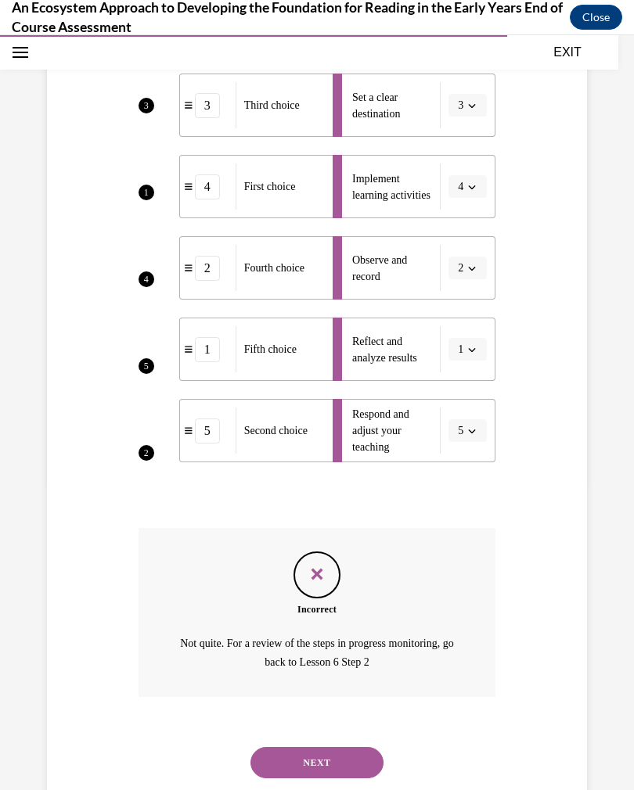
scroll to position [331, 0]
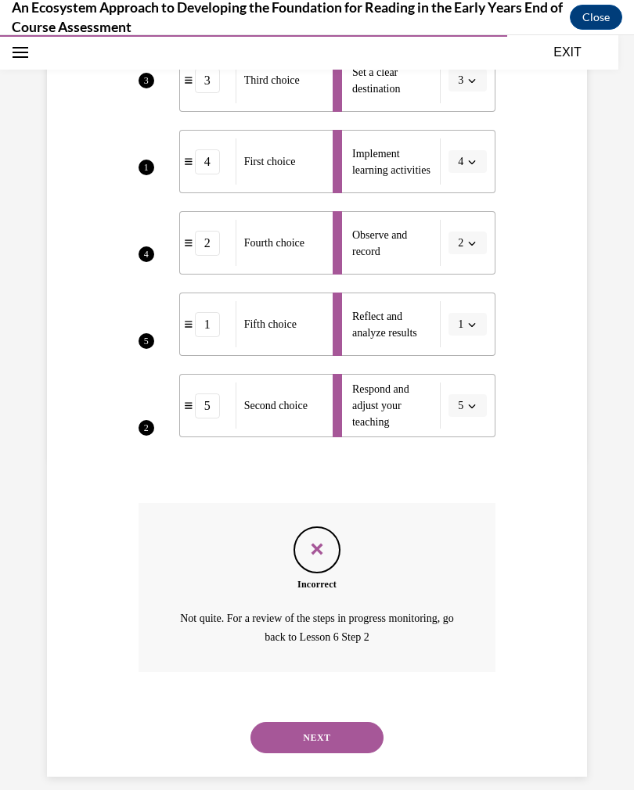
click at [346, 739] on button "NEXT" at bounding box center [316, 737] width 133 height 31
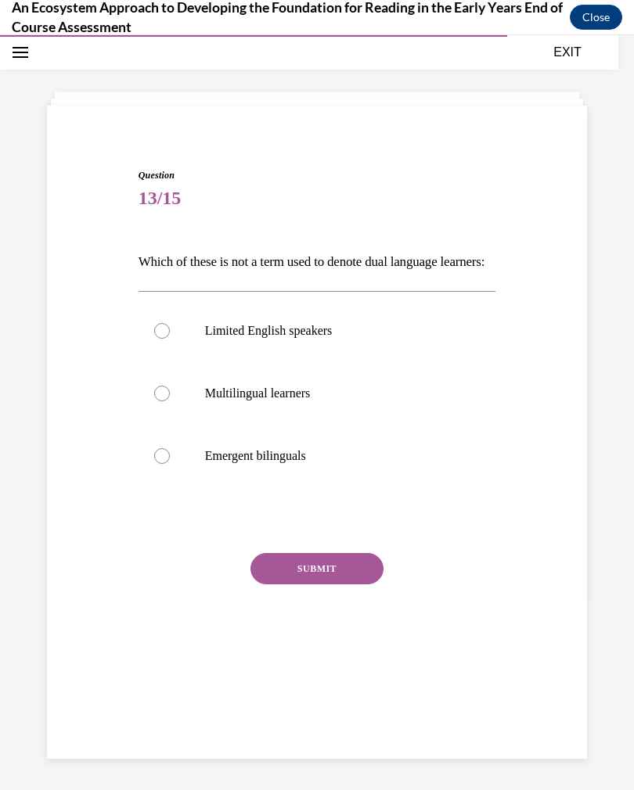
scroll to position [49, 0]
click at [311, 339] on p "Limited English speakers" at bounding box center [331, 331] width 252 height 16
click at [170, 339] on input "Limited English speakers" at bounding box center [162, 331] width 16 height 16
radio input "true"
click at [315, 584] on button "SUBMIT" at bounding box center [316, 568] width 133 height 31
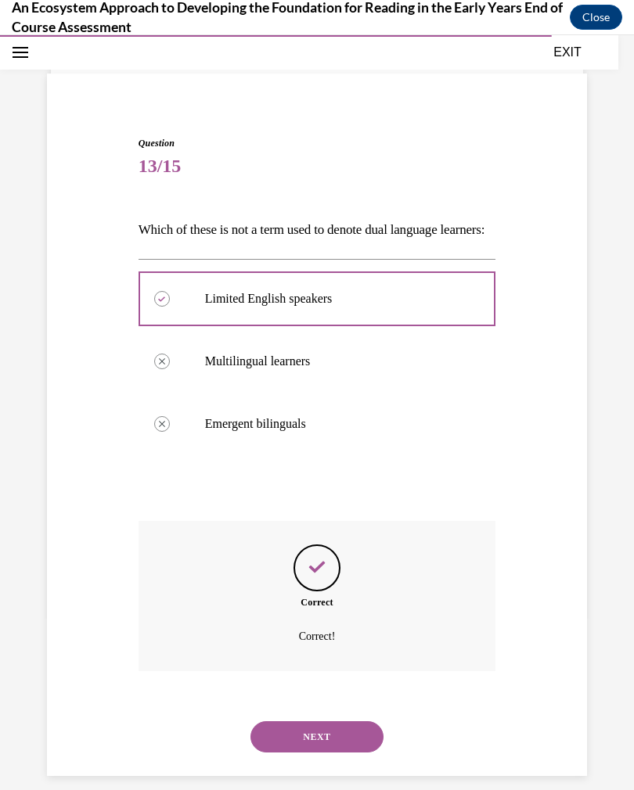
scroll to position [81, 0]
click at [346, 743] on button "NEXT" at bounding box center [316, 736] width 133 height 31
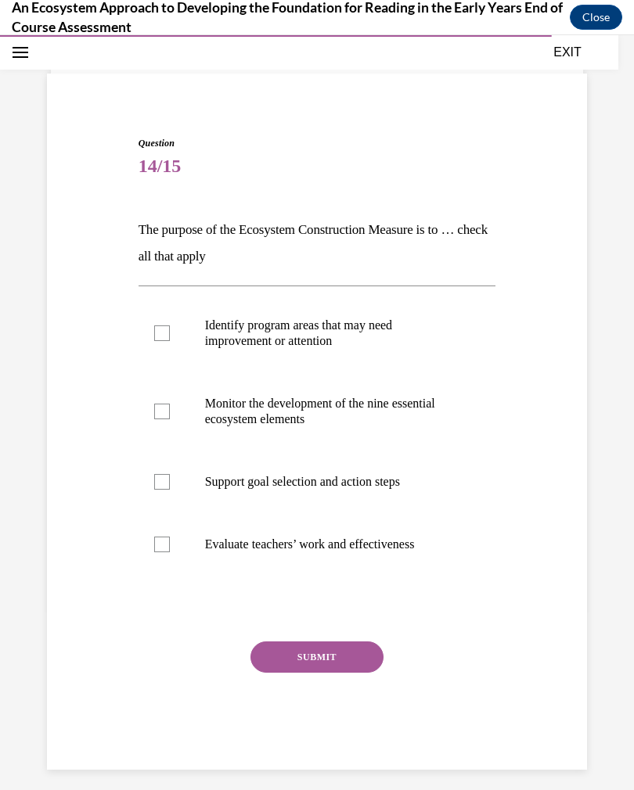
scroll to position [49, 0]
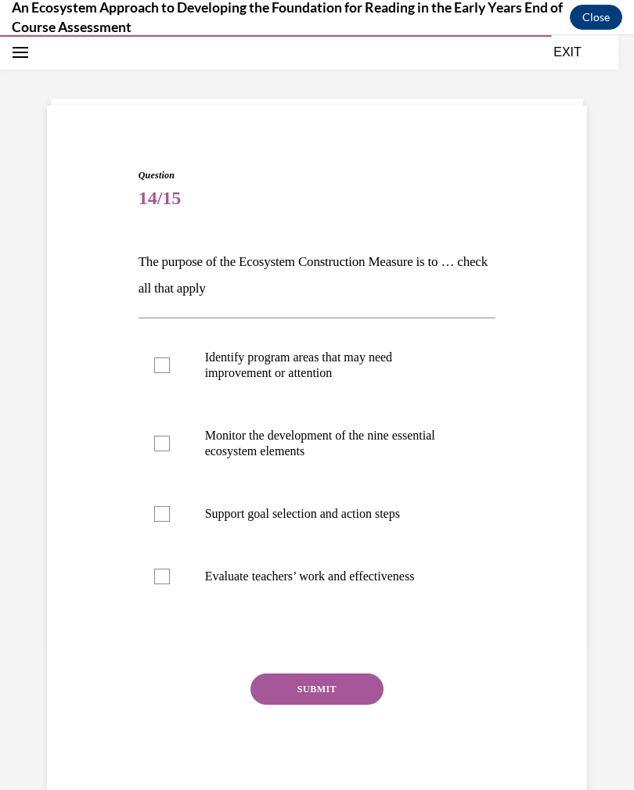
click at [386, 358] on p "Identify program areas that may need improvement or attention" at bounding box center [331, 365] width 252 height 31
click at [170, 358] on input "Identify program areas that may need improvement or attention" at bounding box center [162, 365] width 16 height 16
checkbox input "true"
click at [368, 443] on p "Monitor the development of the nine essential ecosystem elements" at bounding box center [331, 443] width 252 height 31
click at [170, 443] on input "Monitor the development of the nine essential ecosystem elements" at bounding box center [162, 444] width 16 height 16
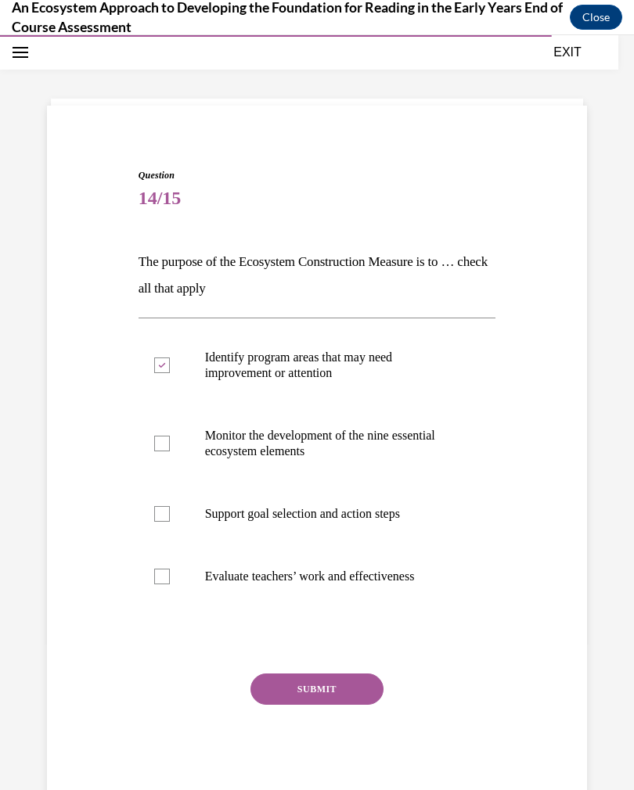
checkbox input "true"
click at [360, 520] on p "Support goal selection and action steps" at bounding box center [331, 514] width 252 height 16
click at [170, 520] on input "Support goal selection and action steps" at bounding box center [162, 514] width 16 height 16
checkbox input "true"
click at [368, 587] on label "Evaluate teachers’ work and effectiveness" at bounding box center [316, 576] width 357 height 63
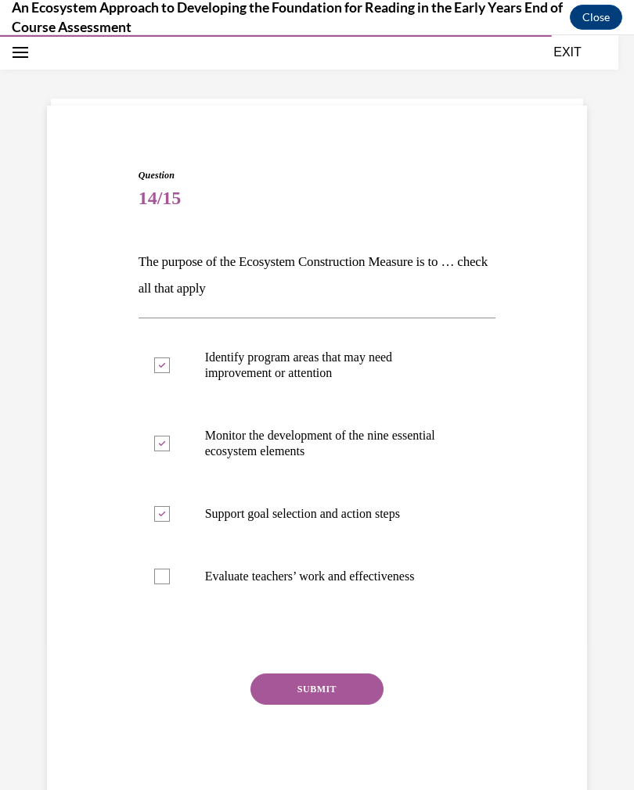
click at [170, 584] on input "Evaluate teachers’ work and effectiveness" at bounding box center [162, 577] width 16 height 16
checkbox input "true"
click at [357, 688] on button "SUBMIT" at bounding box center [316, 688] width 133 height 31
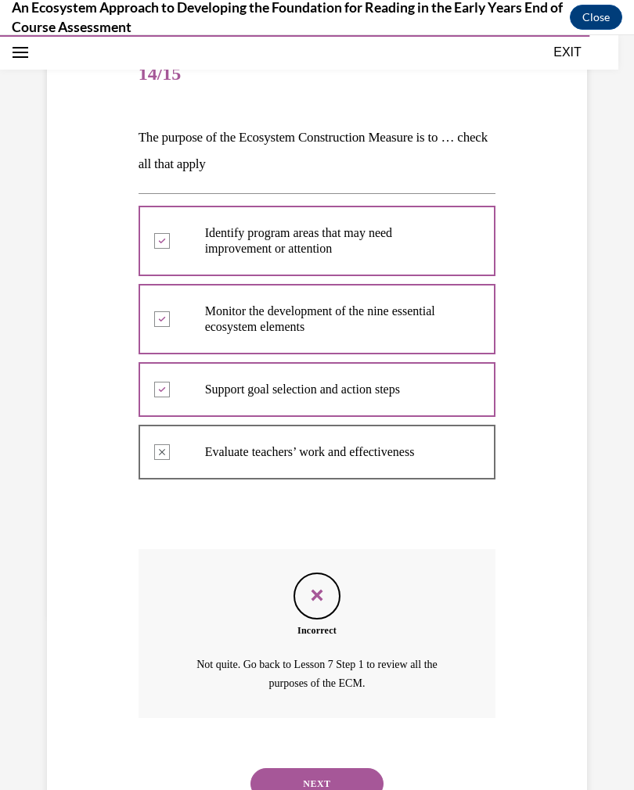
scroll to position [193, 0]
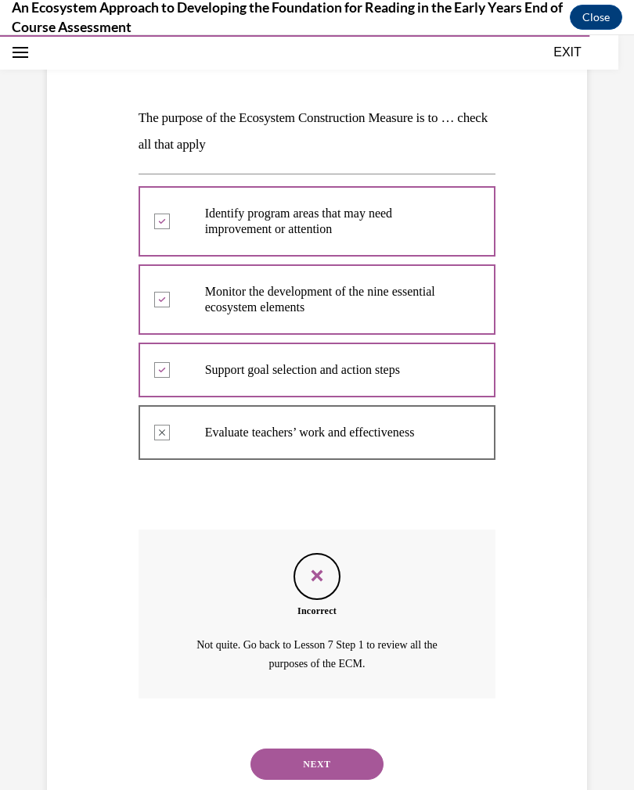
click at [361, 749] on button "NEXT" at bounding box center [316, 764] width 133 height 31
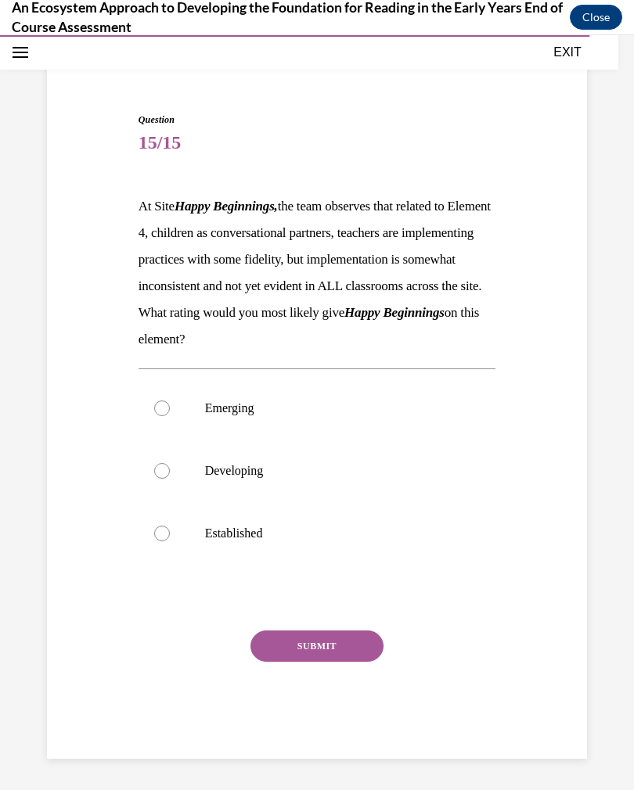
scroll to position [88, 0]
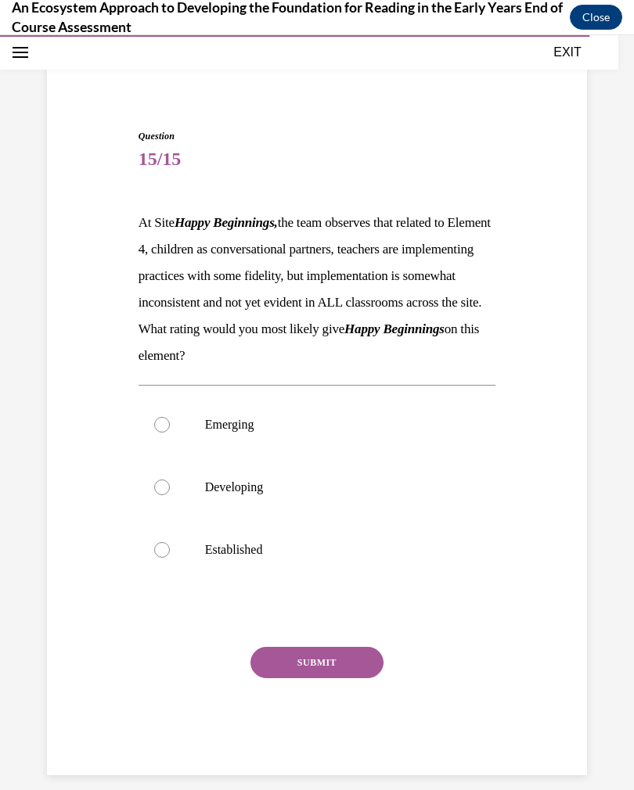
click at [249, 437] on label "Emerging" at bounding box center [316, 424] width 357 height 63
click at [170, 433] on input "Emerging" at bounding box center [162, 425] width 16 height 16
radio input "true"
click at [339, 678] on button "SUBMIT" at bounding box center [316, 662] width 133 height 31
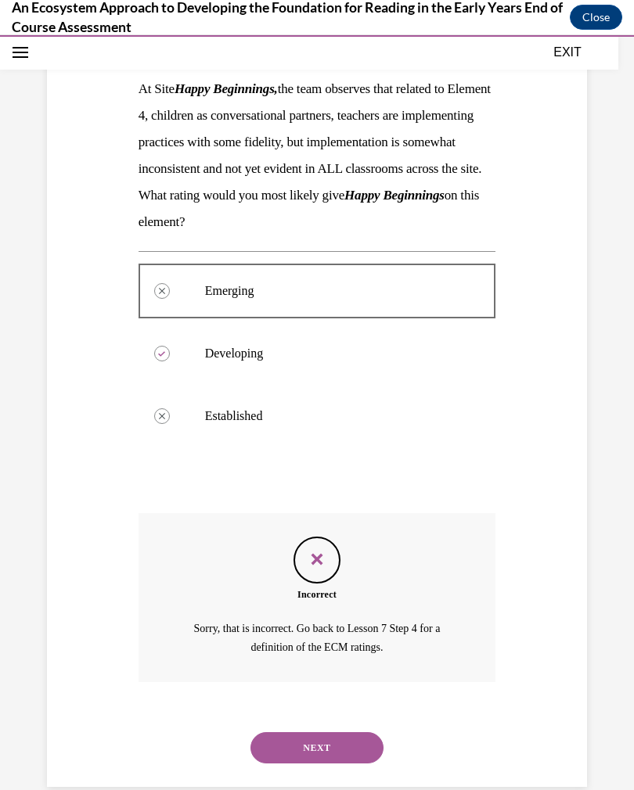
scroll to position [232, 0]
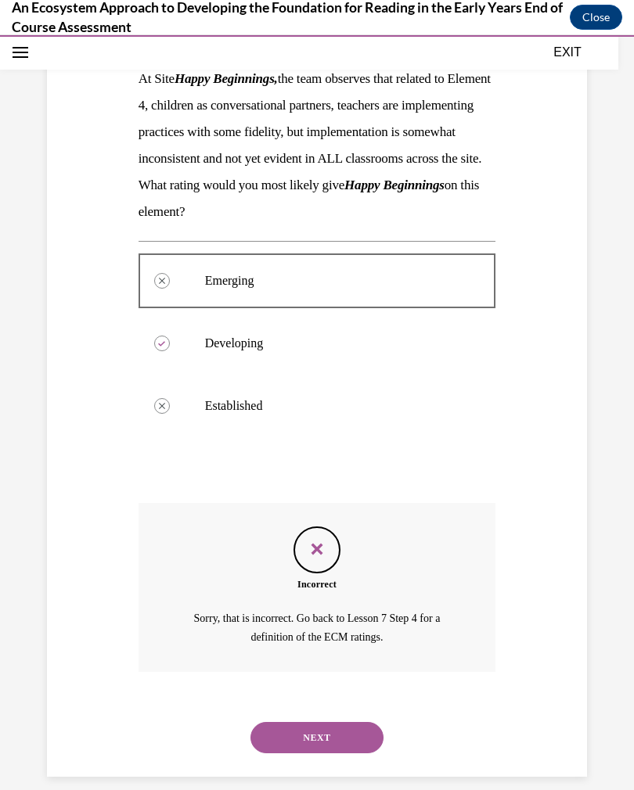
click at [365, 745] on button "NEXT" at bounding box center [316, 737] width 133 height 31
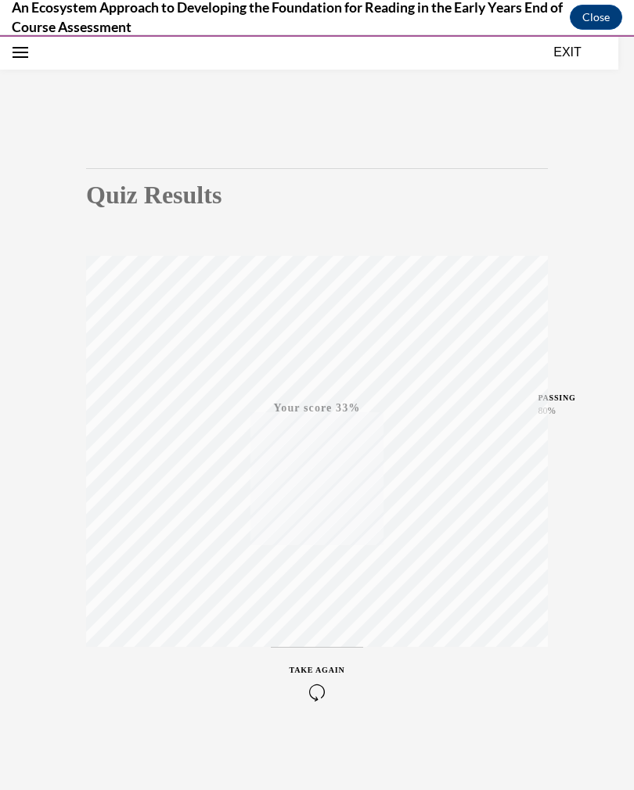
click at [574, 48] on button "EXIT" at bounding box center [567, 52] width 94 height 19
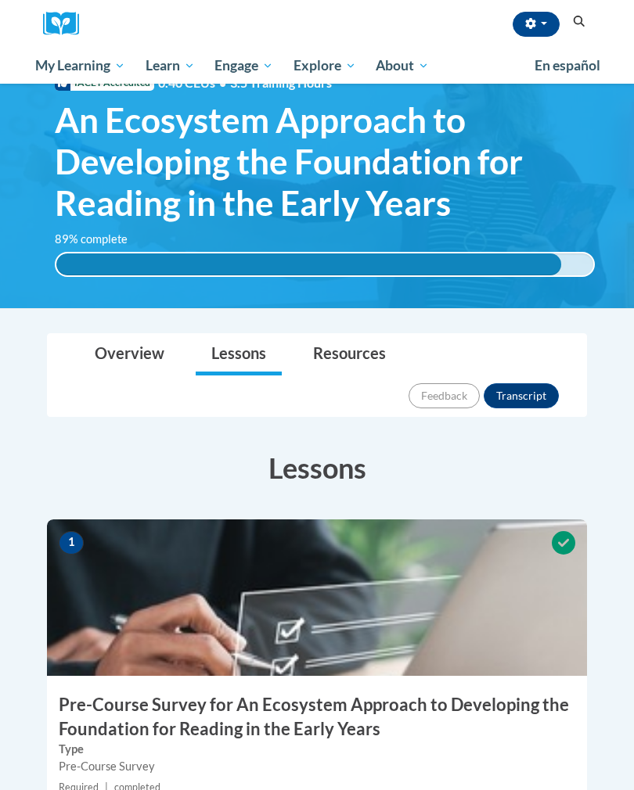
scroll to position [0, 0]
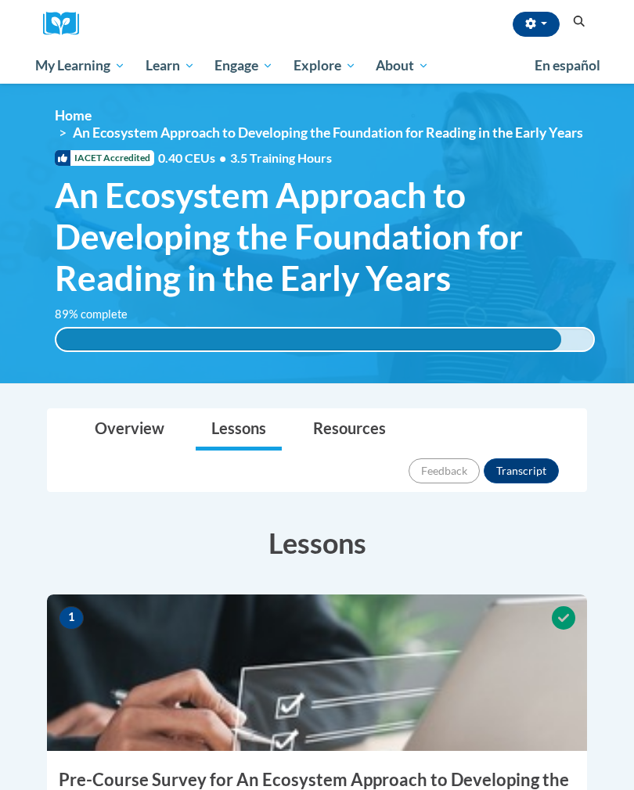
click at [541, 23] on span "button" at bounding box center [544, 23] width 6 height 3
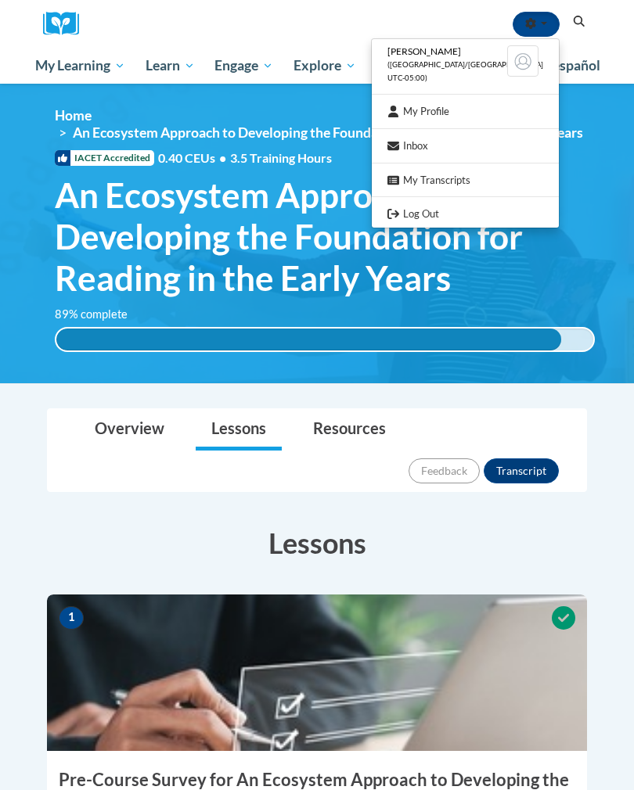
click at [465, 215] on link "Log Out" at bounding box center [465, 214] width 187 height 20
